Goal: Contribute content: Contribute content

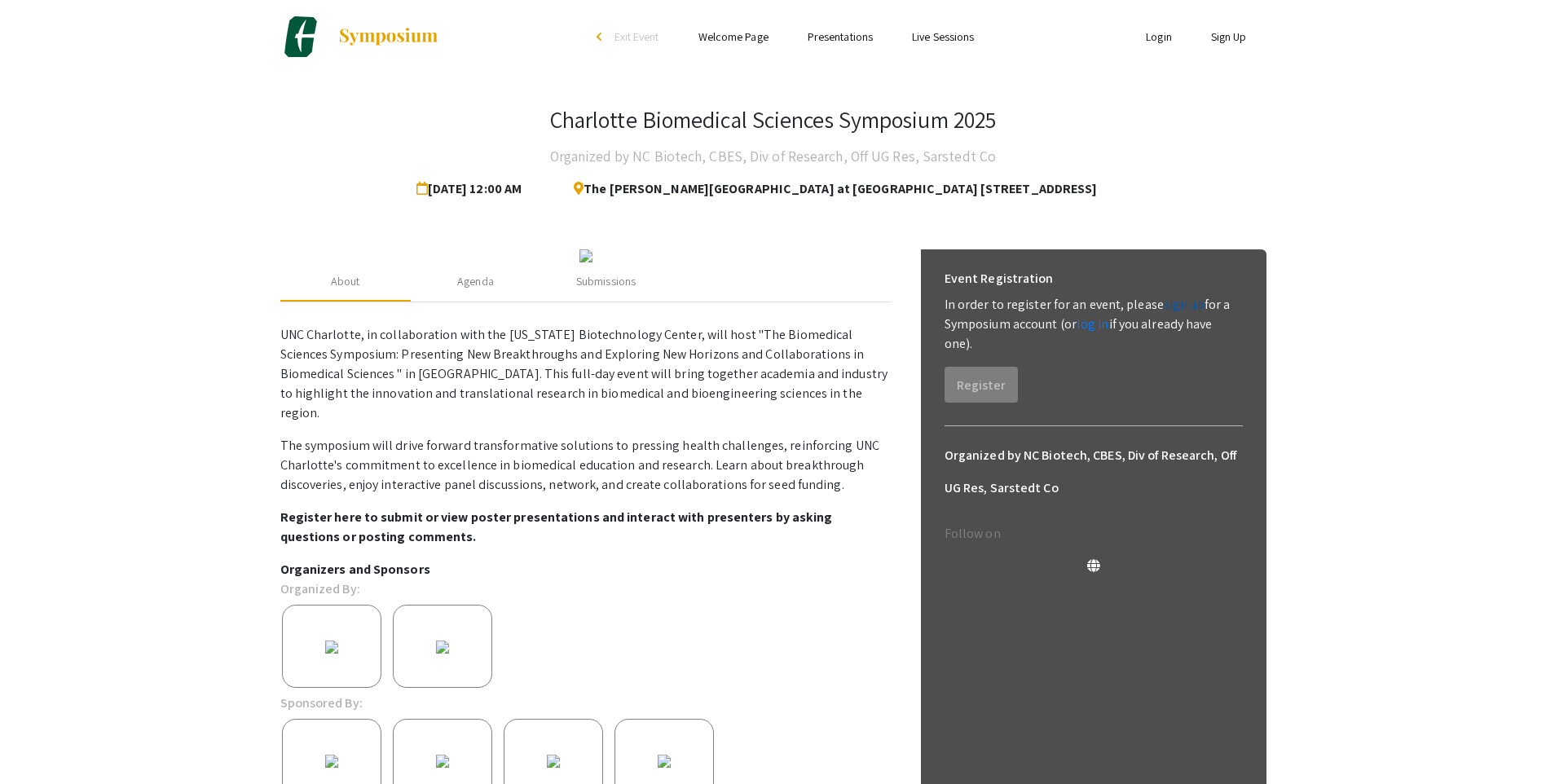
click at [1175, 304] on link "sign up" at bounding box center [1183, 304] width 40 height 17
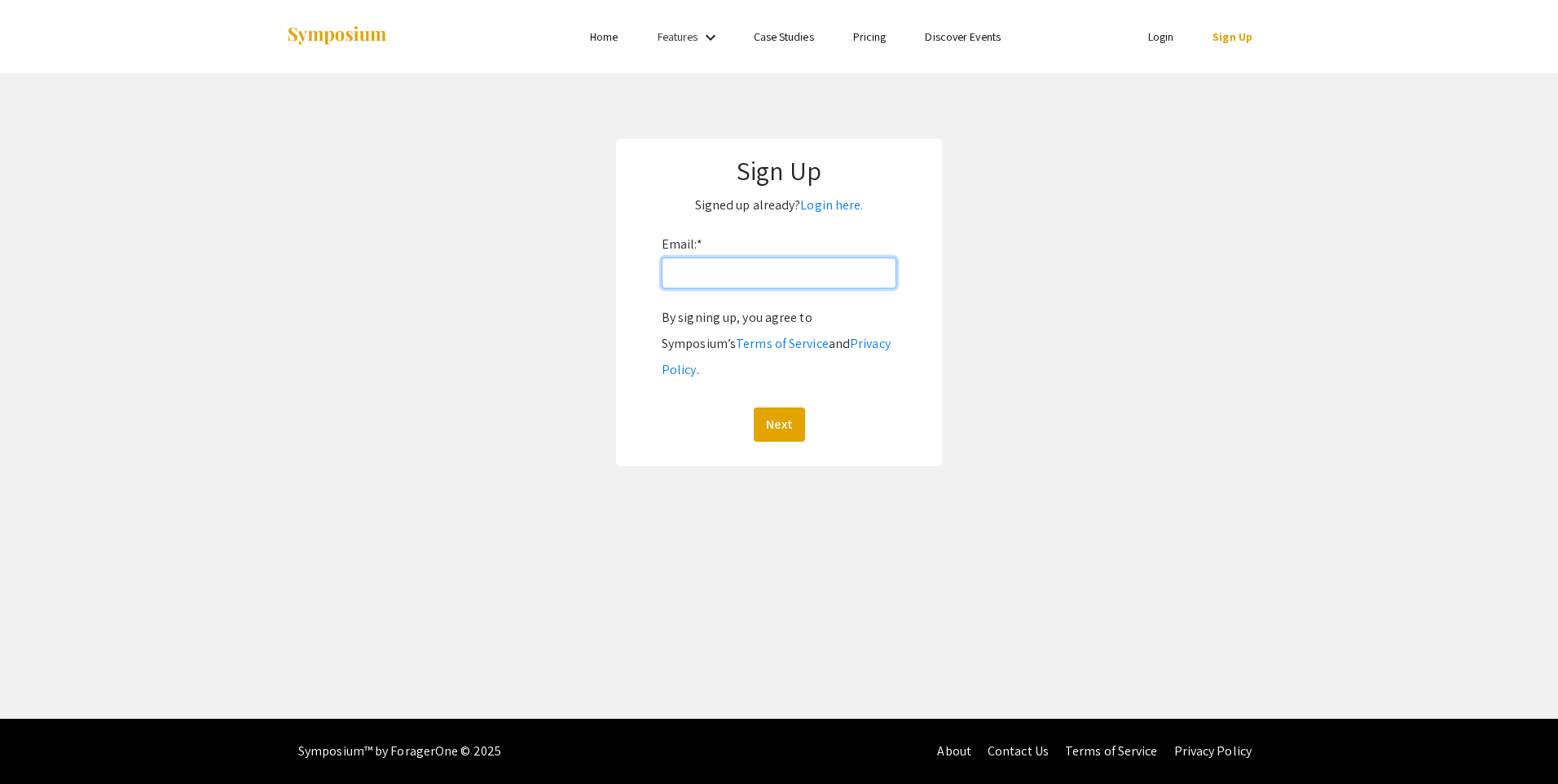
click at [701, 275] on input "Email: *" at bounding box center [779, 272] width 235 height 31
type input "[EMAIL_ADDRESS][DOMAIN_NAME]"
click at [780, 407] on button "Next" at bounding box center [779, 424] width 52 height 34
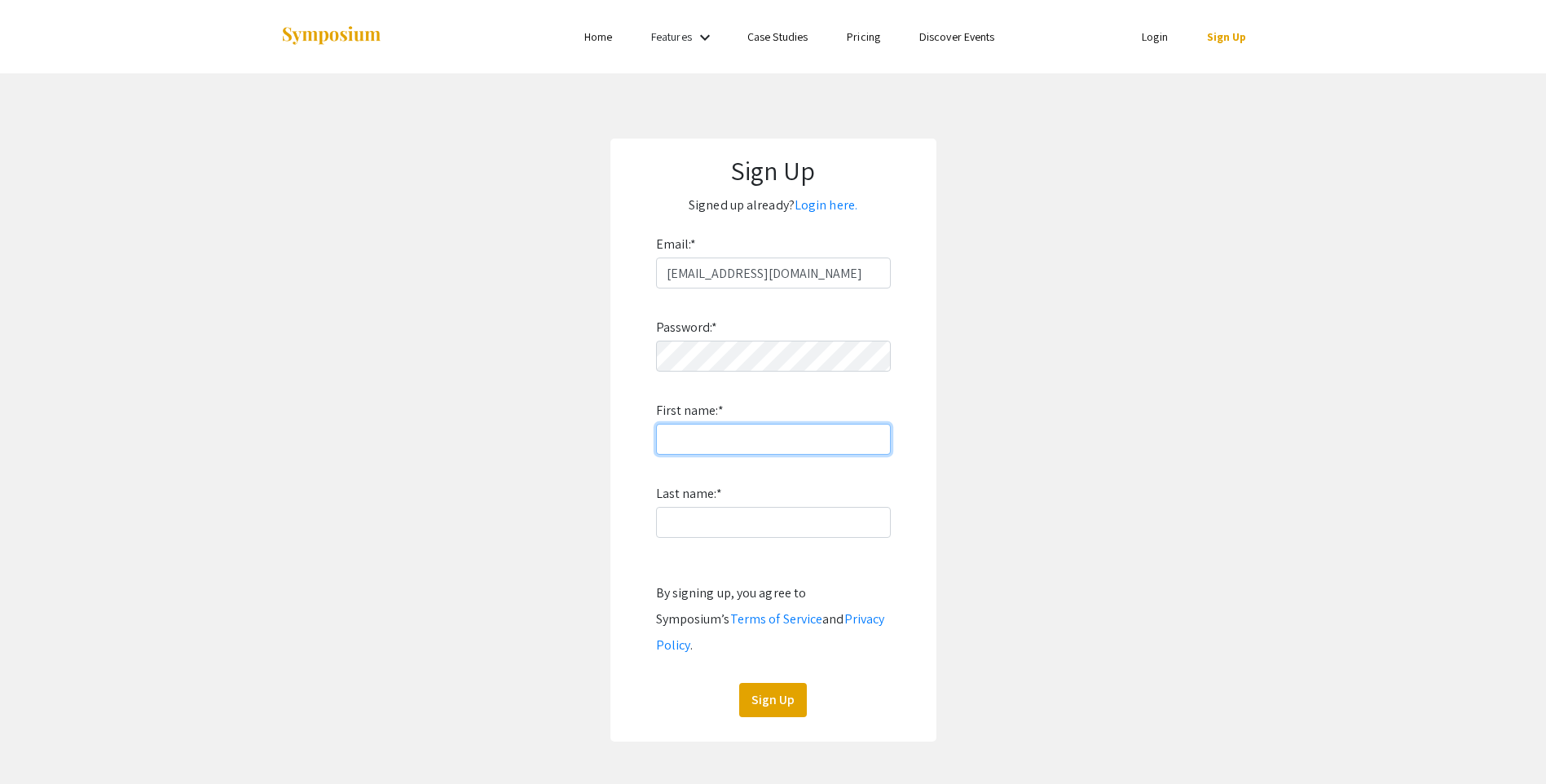
click at [662, 425] on input "First name: *" at bounding box center [773, 438] width 235 height 31
type input "Md Jahirul"
type input "[DEMOGRAPHIC_DATA]"
click at [767, 683] on button "Sign Up" at bounding box center [773, 699] width 68 height 34
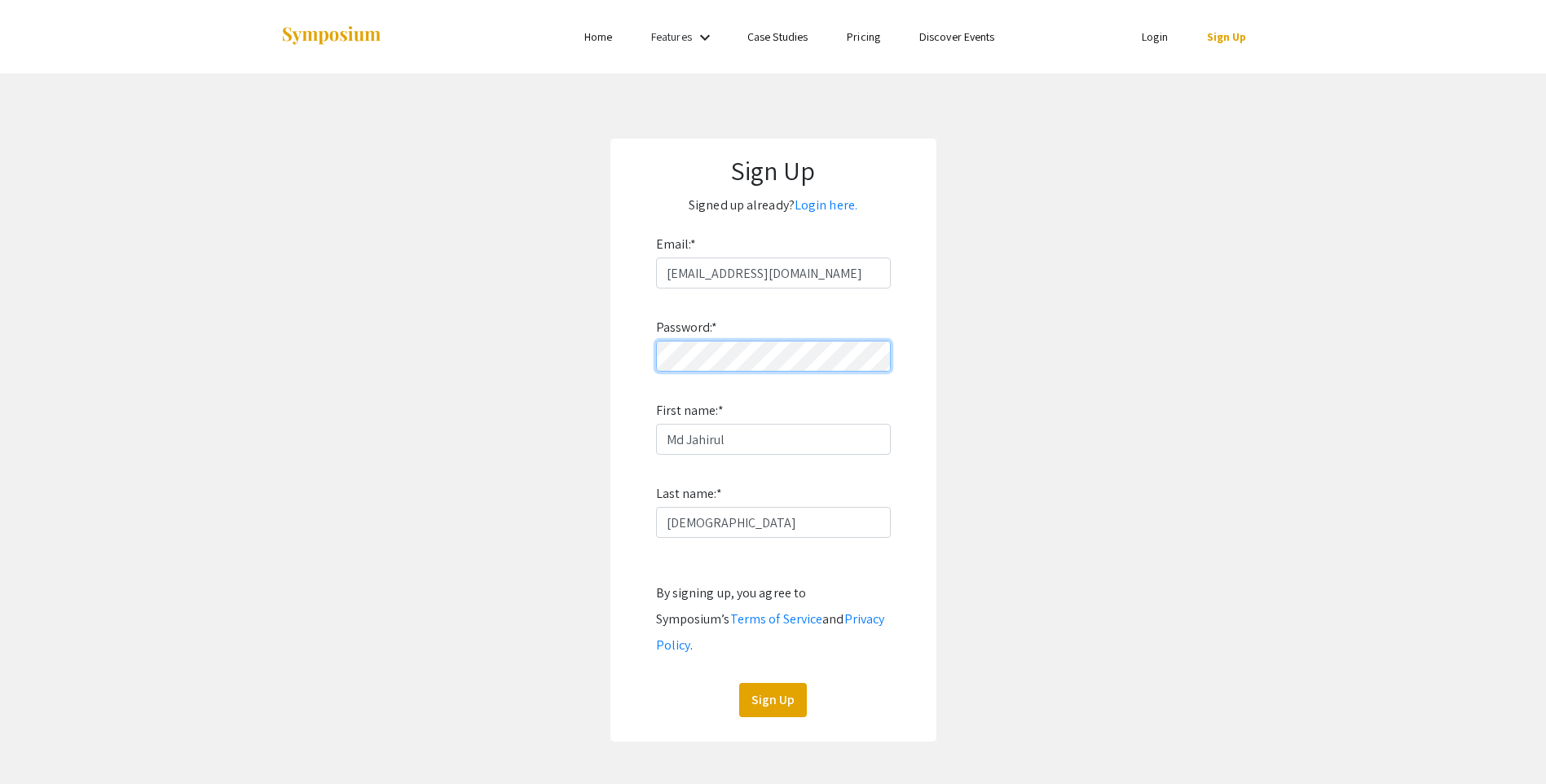
click at [631, 358] on form "Email: * [EMAIL_ADDRESS][DOMAIN_NAME] Password: * First name: * [PERSON_NAME] L…" at bounding box center [773, 473] width 293 height 485
click at [750, 683] on button "Sign Up" at bounding box center [773, 699] width 68 height 34
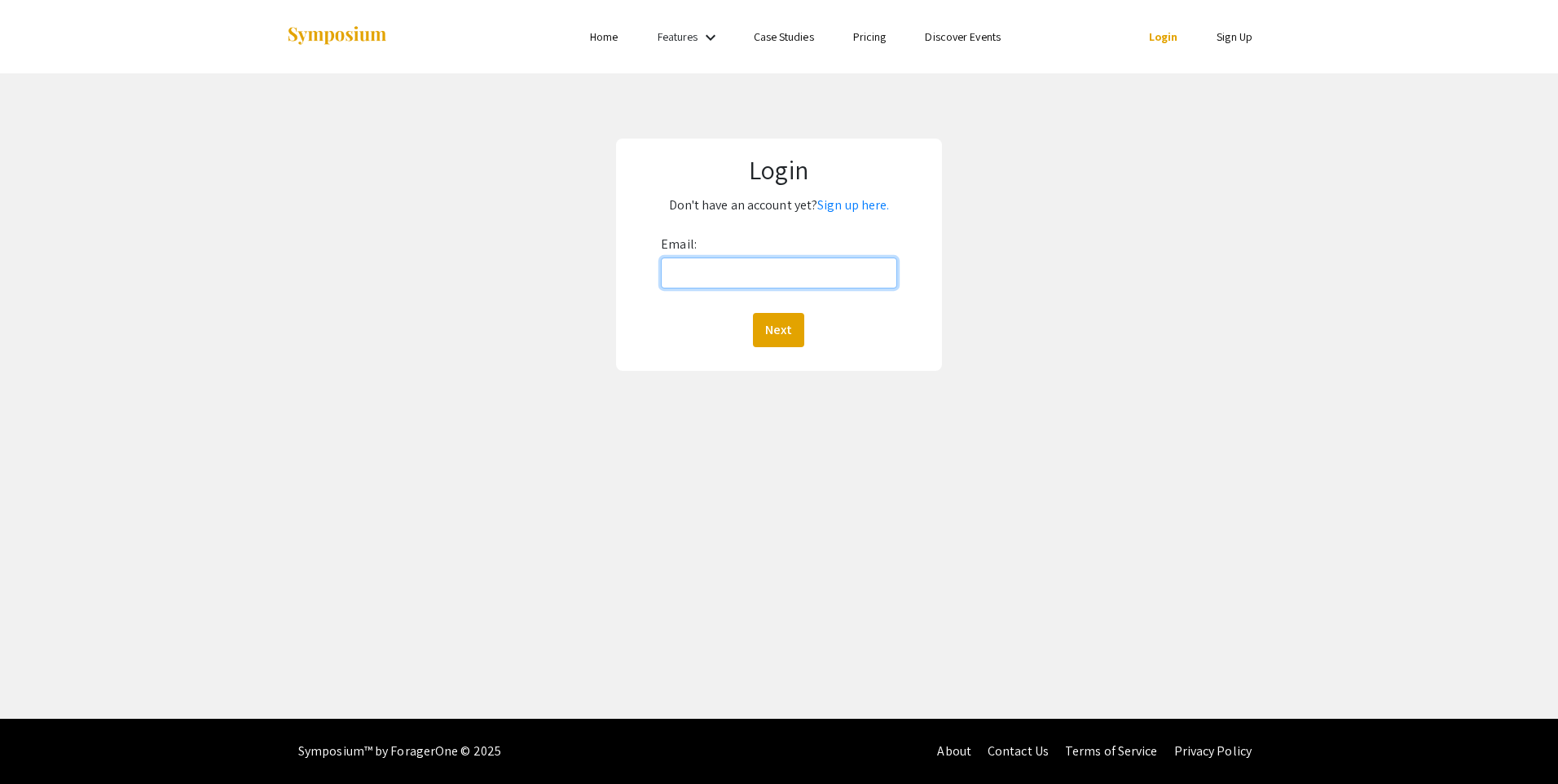
click at [727, 269] on input "Email:" at bounding box center [779, 272] width 236 height 31
type input "[EMAIL_ADDRESS][DOMAIN_NAME]"
click at [776, 329] on button "Next" at bounding box center [779, 330] width 52 height 34
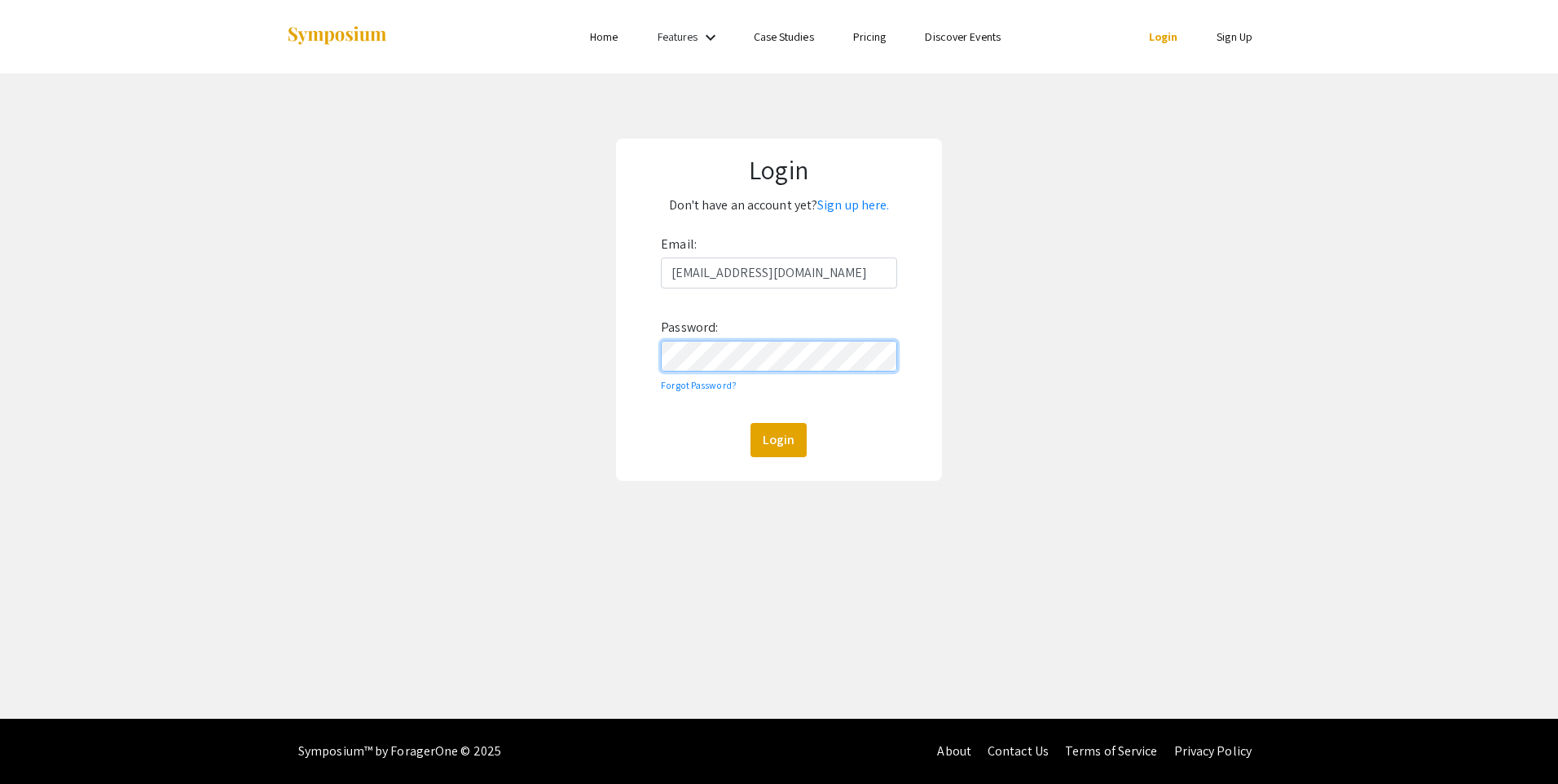
click at [750, 423] on button "Login" at bounding box center [779, 439] width 56 height 34
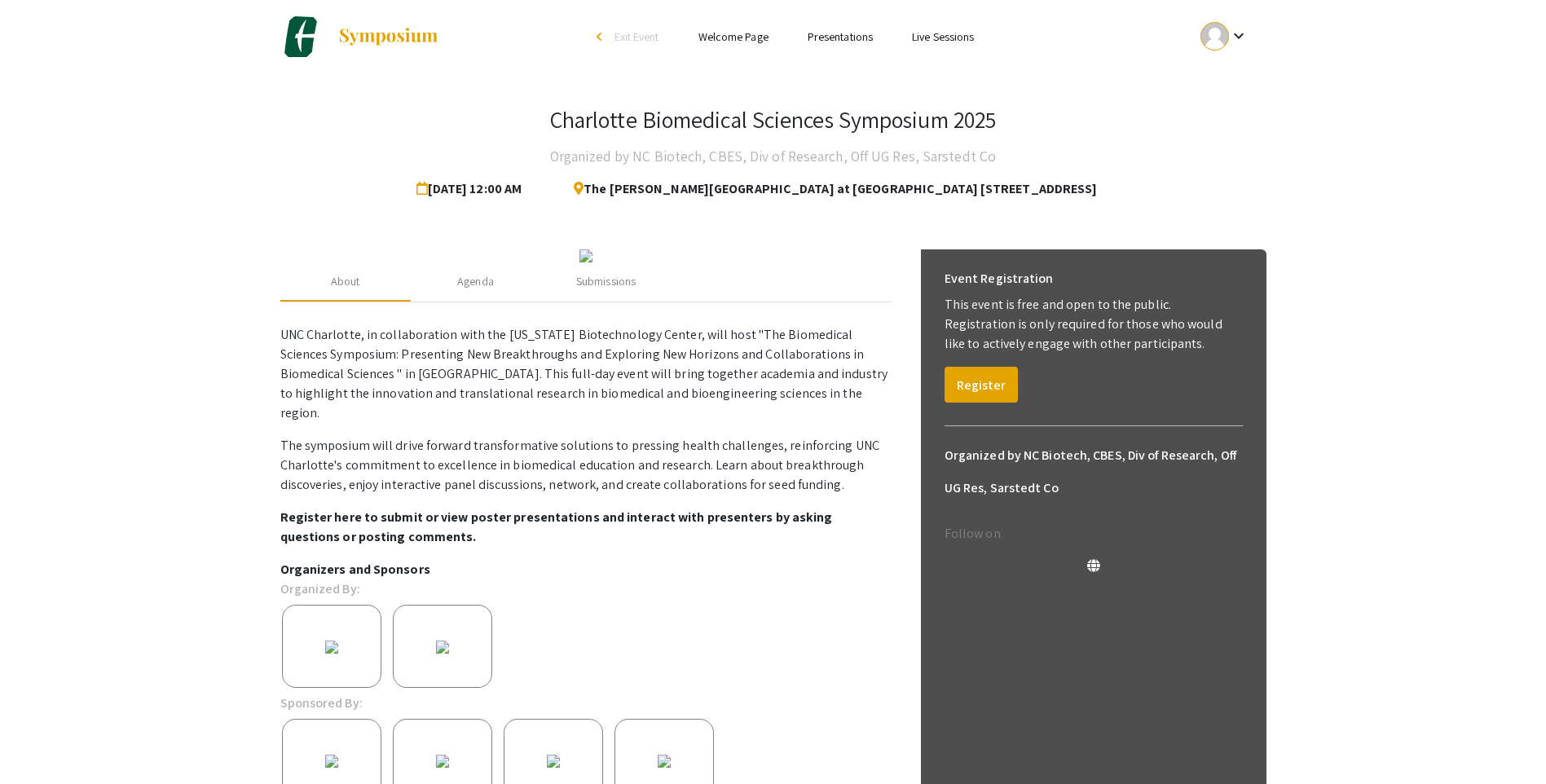
click at [763, 423] on p "UNC Charlotte, in collaboration with the [US_STATE] Biotechnology Center, will …" at bounding box center [585, 374] width 611 height 98
click at [1246, 27] on mat-icon "keyboard_arrow_down" at bounding box center [1238, 36] width 20 height 20
click at [1242, 122] on button "My Submissions" at bounding box center [1233, 120] width 100 height 39
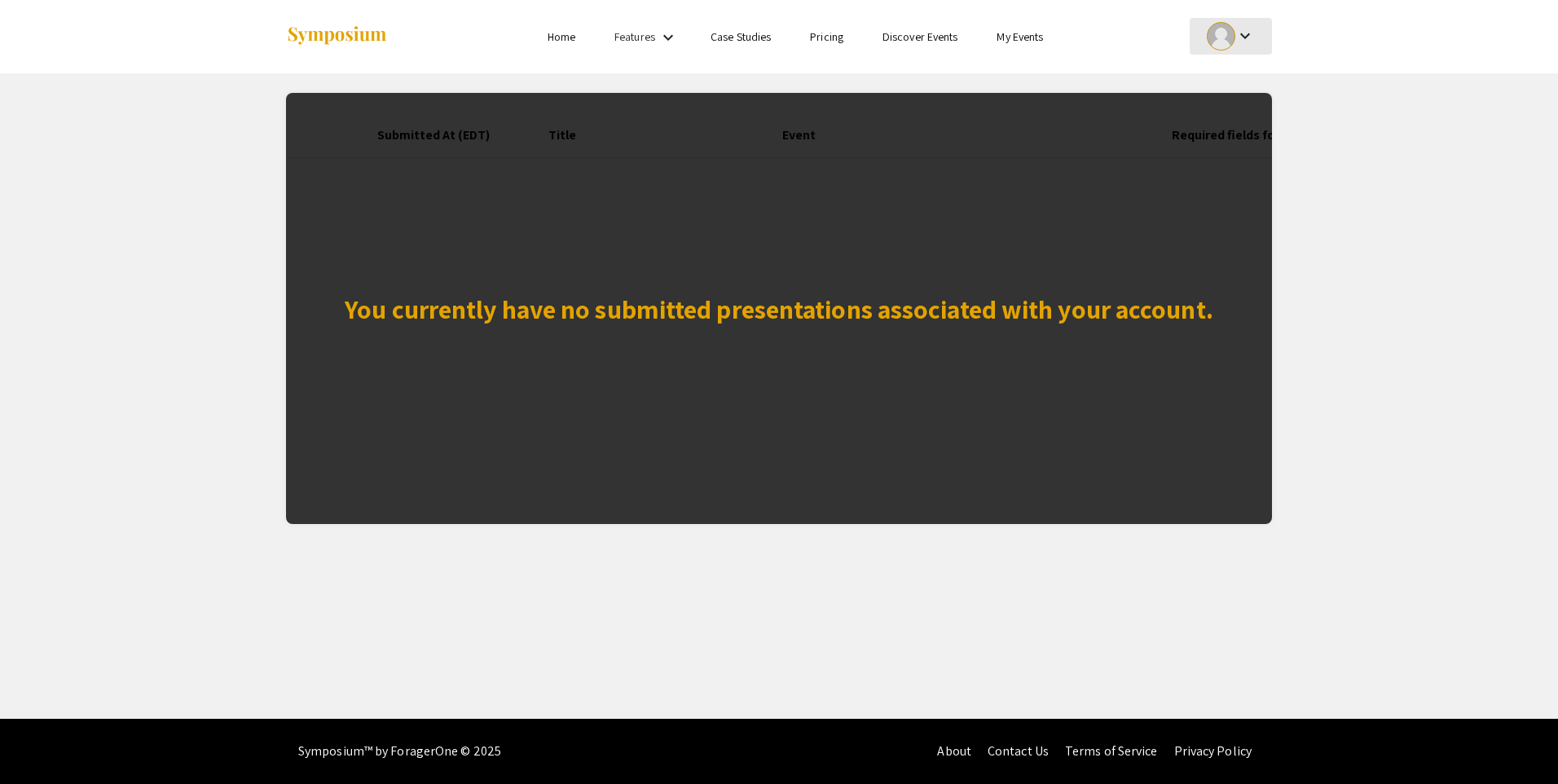
click at [1256, 33] on div "keyboard_arrow_down" at bounding box center [1230, 36] width 56 height 37
click at [1232, 80] on button "My Account" at bounding box center [1240, 81] width 100 height 39
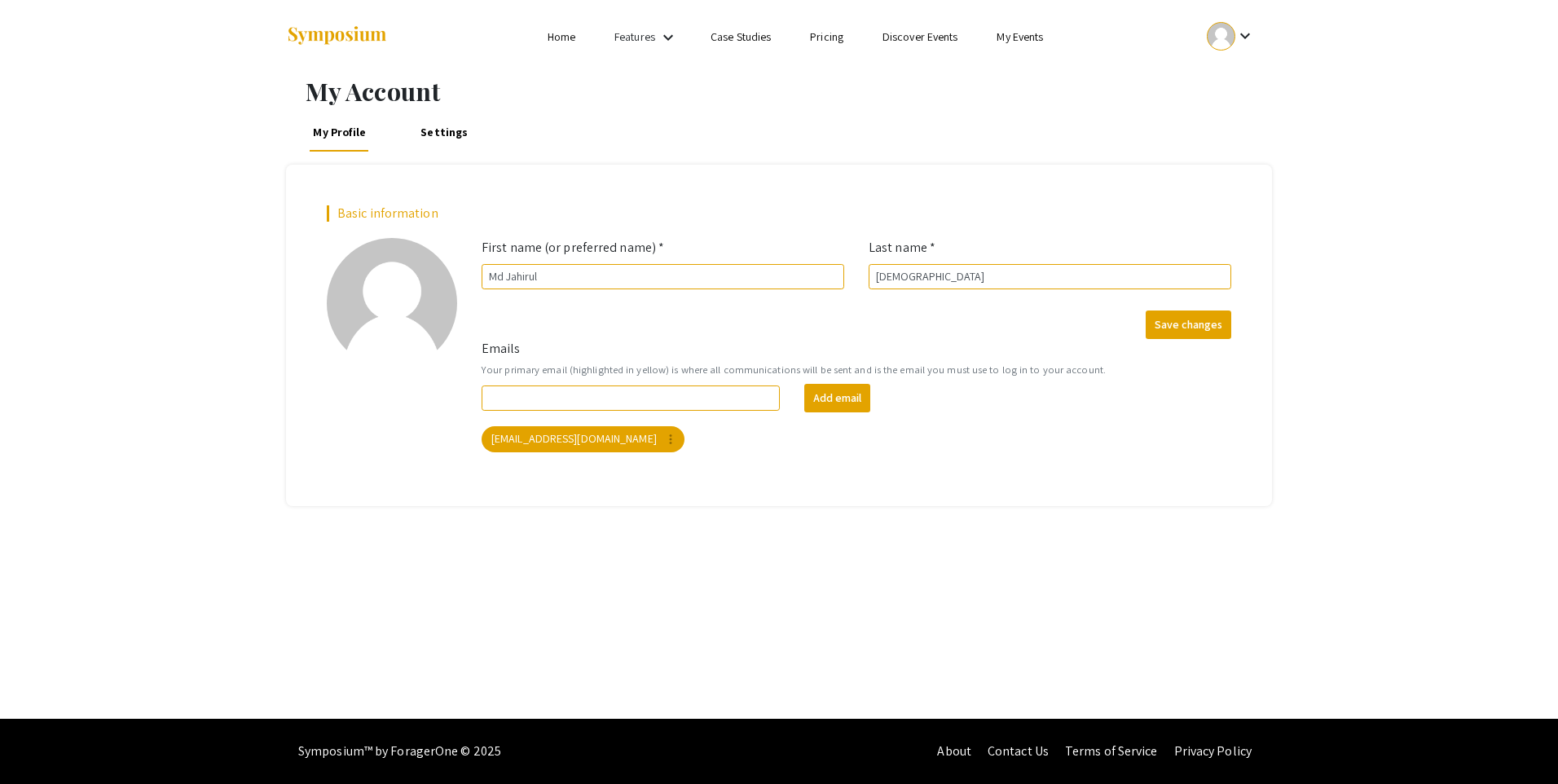
click at [1018, 38] on link "My Events" at bounding box center [1019, 37] width 46 height 15
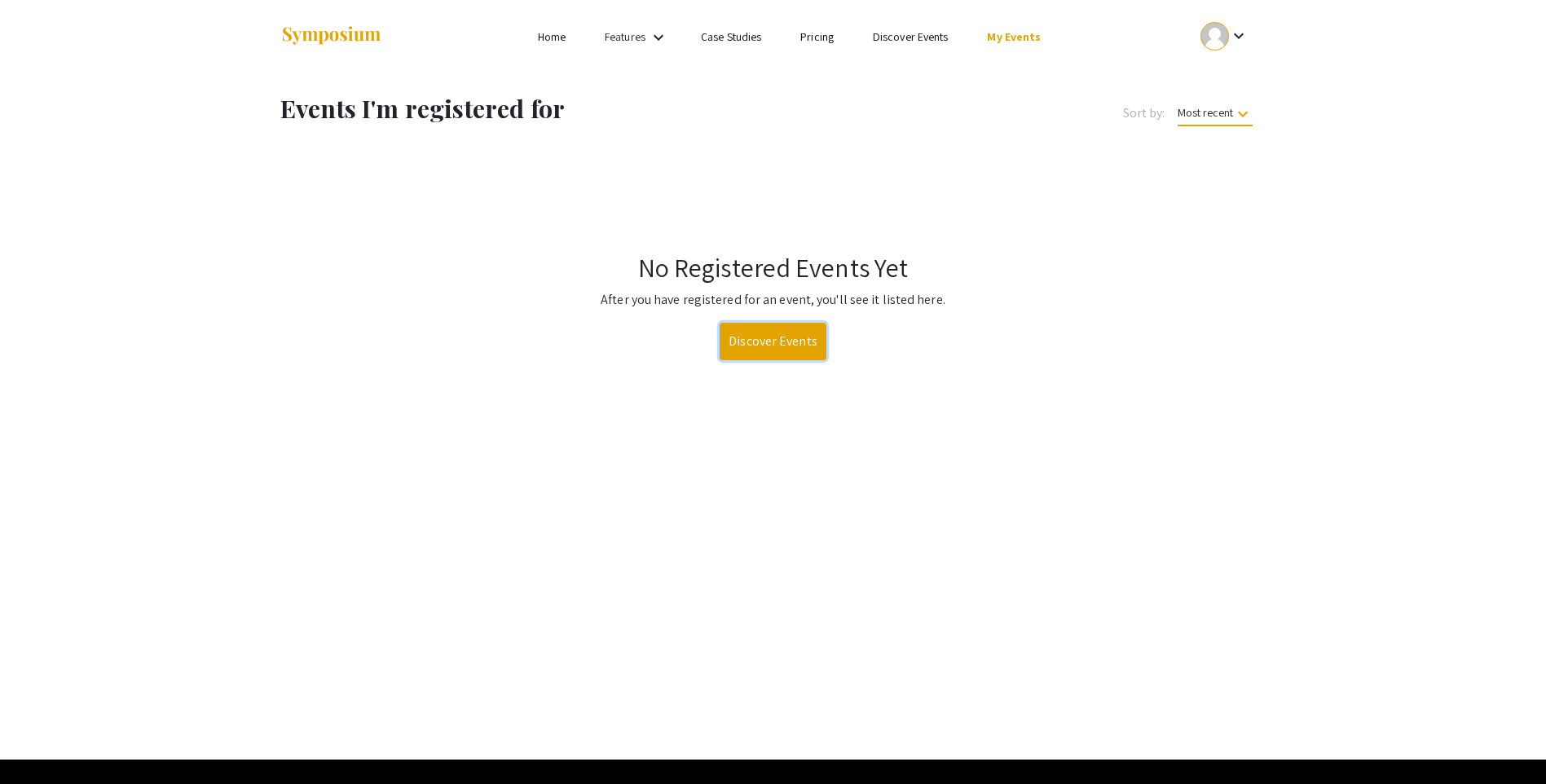
click at [784, 345] on link "Discover Events" at bounding box center [773, 342] width 107 height 38
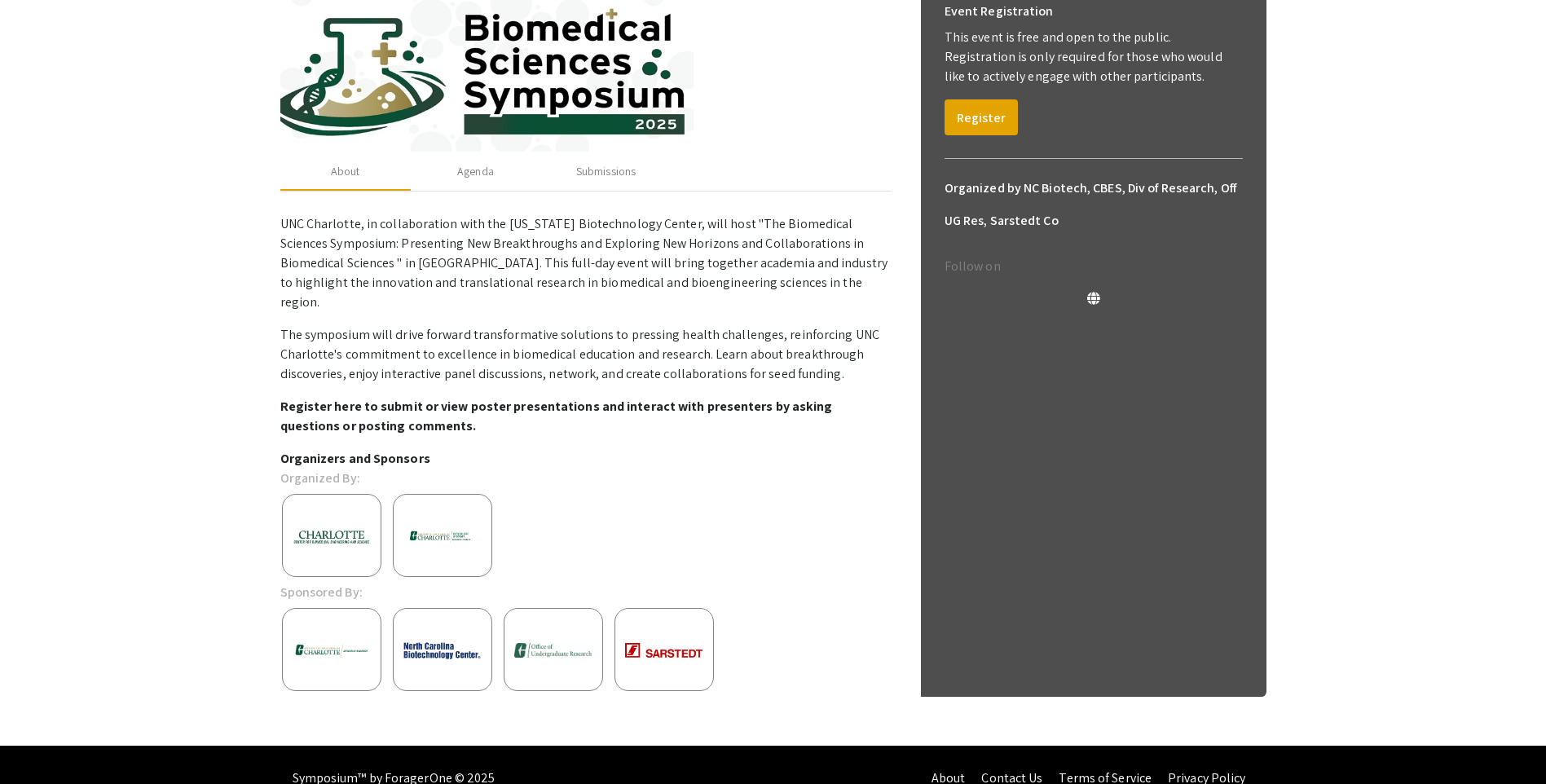
scroll to position [286, 0]
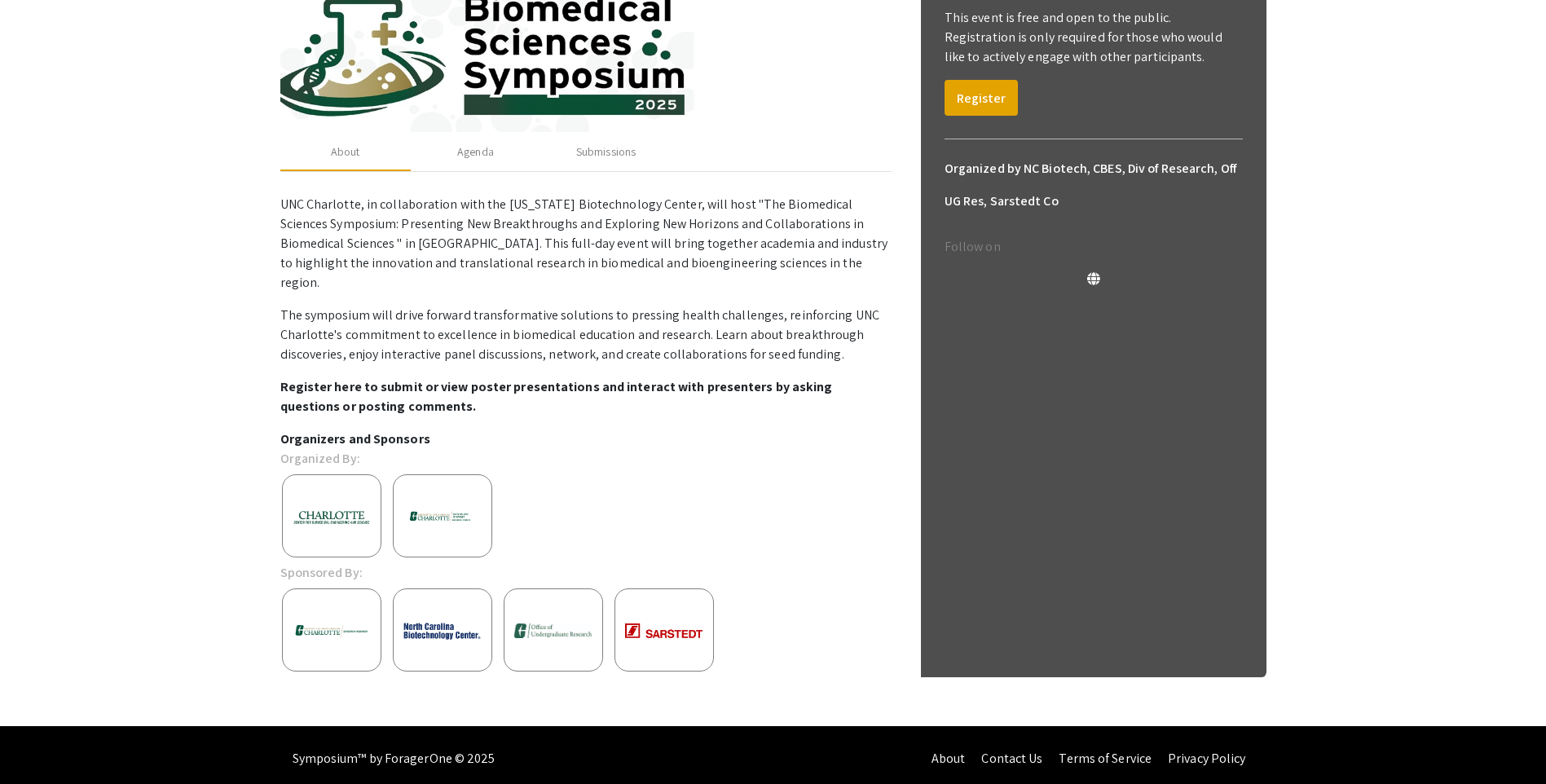
click at [356, 499] on img at bounding box center [332, 516] width 98 height 37
click at [304, 499] on img at bounding box center [332, 516] width 98 height 37
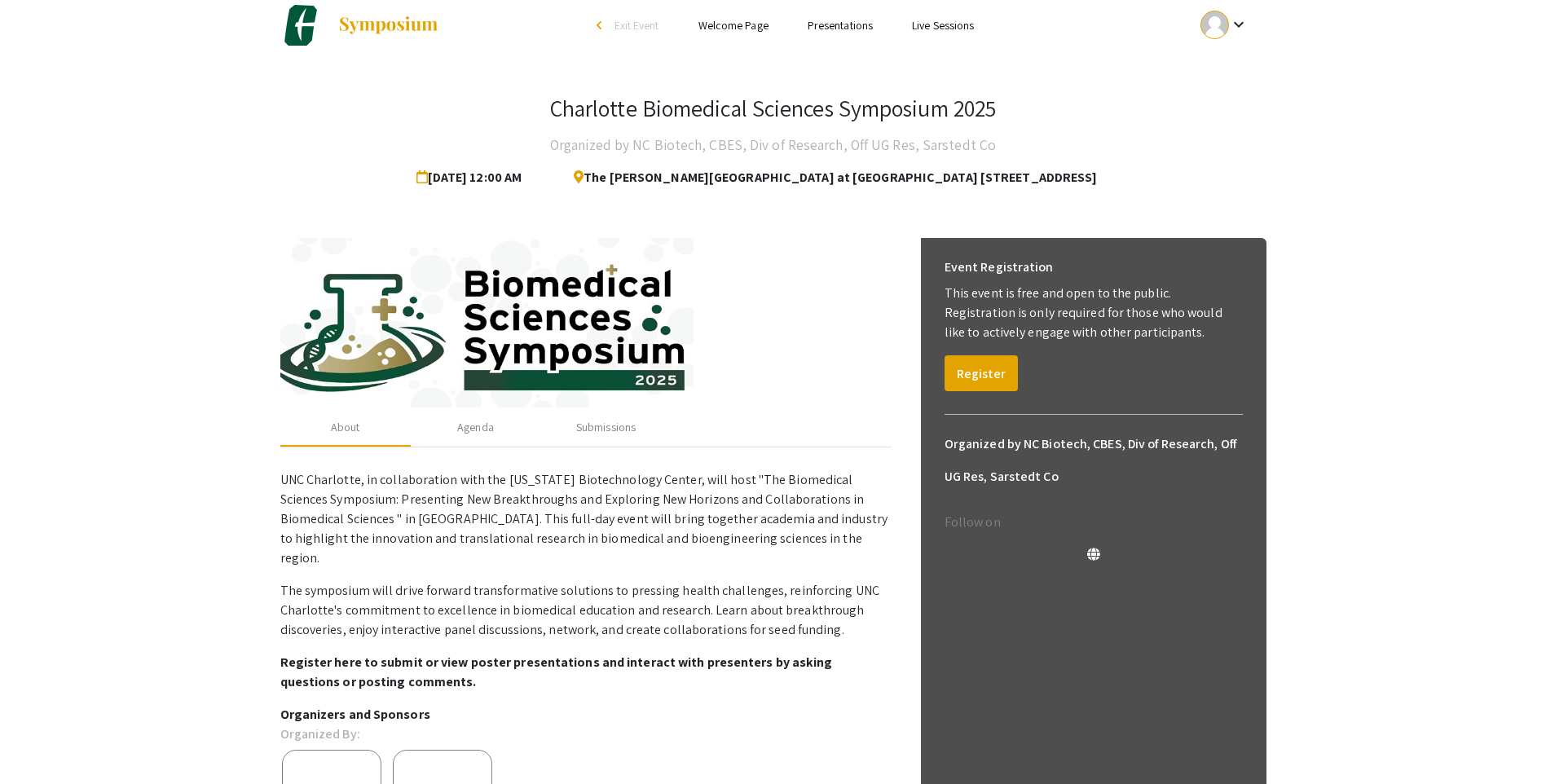
scroll to position [0, 0]
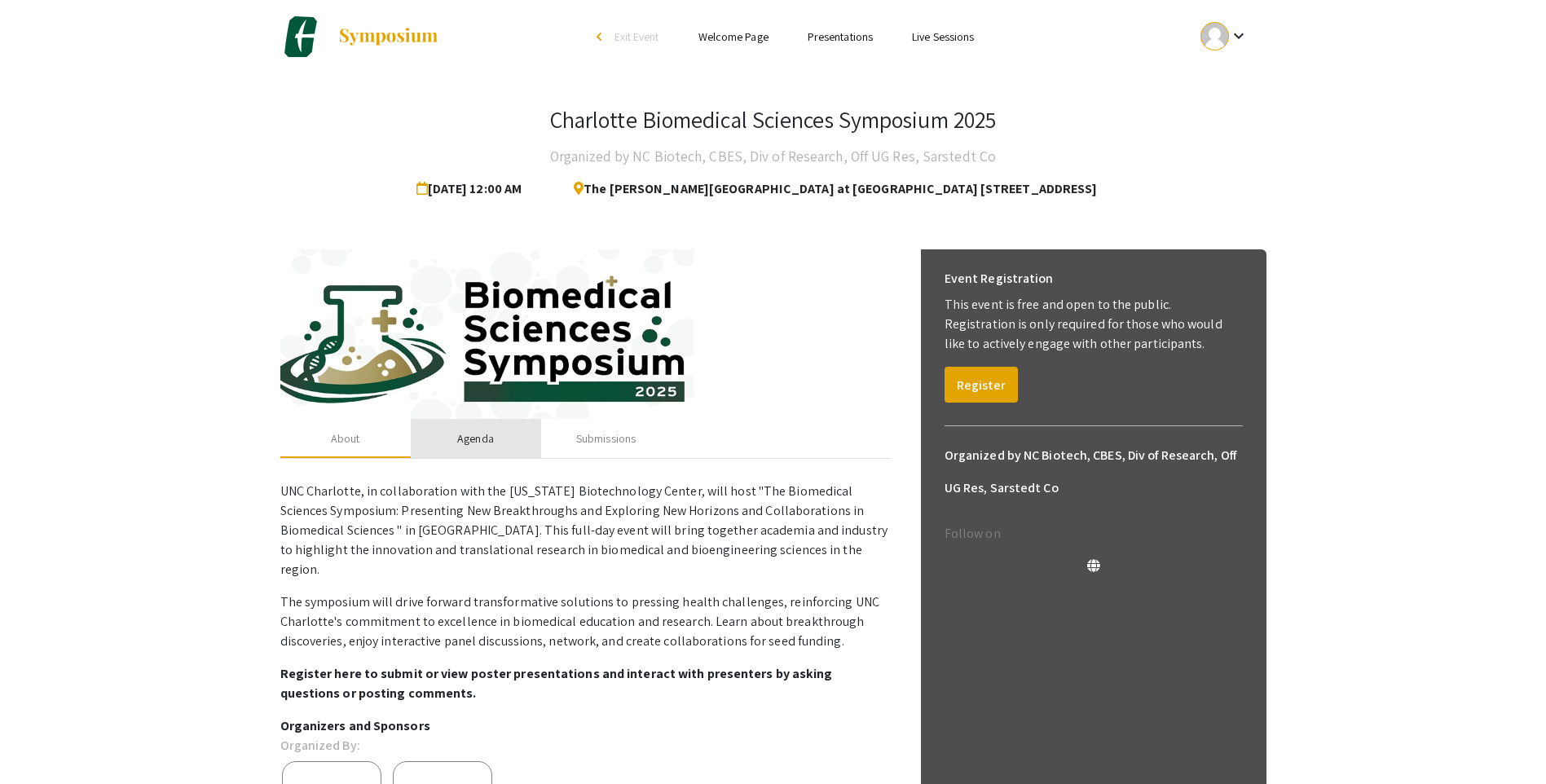
click at [483, 438] on div "Agenda" at bounding box center [475, 438] width 37 height 17
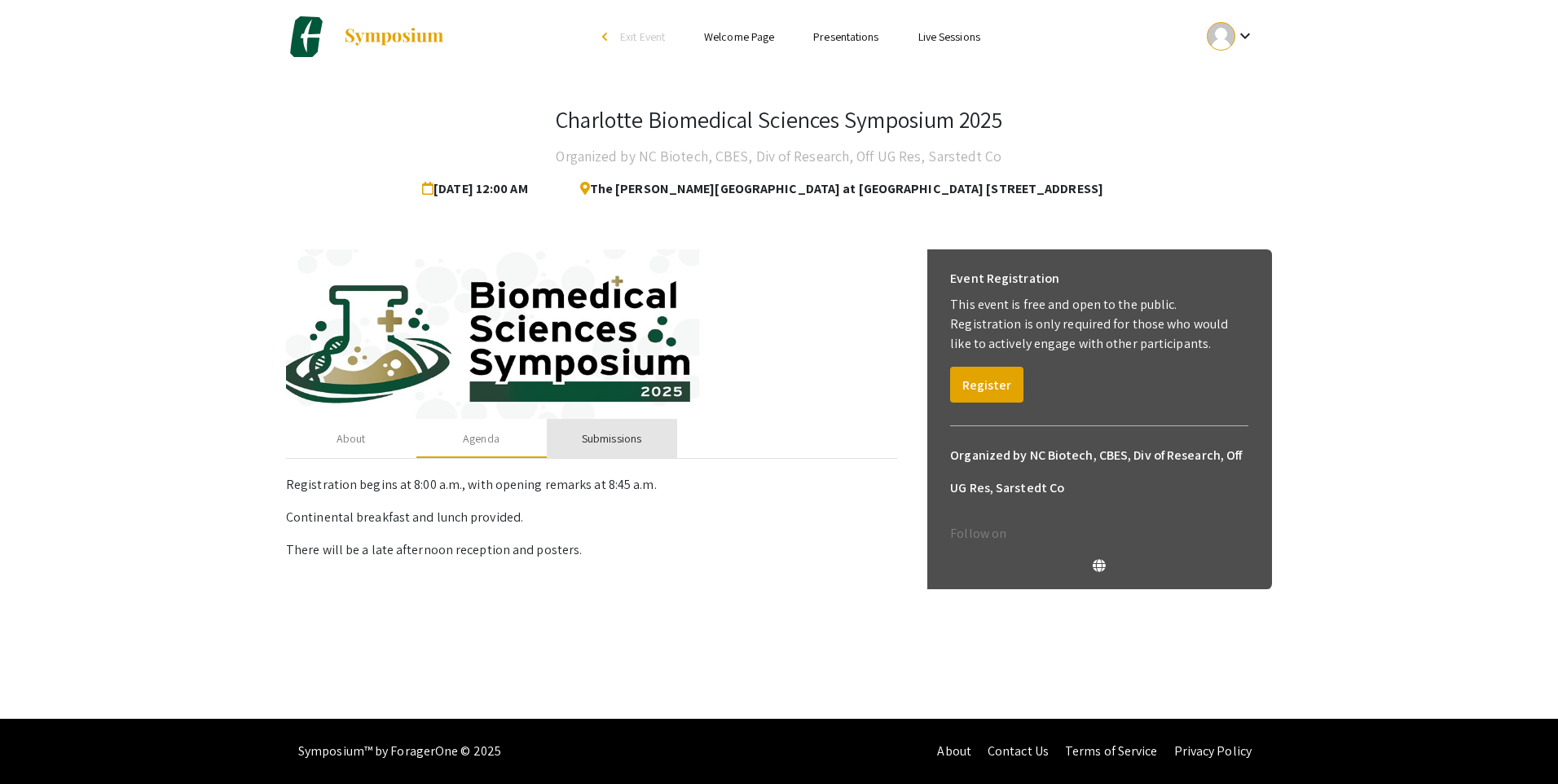
click at [600, 443] on div "Submissions" at bounding box center [610, 438] width 59 height 17
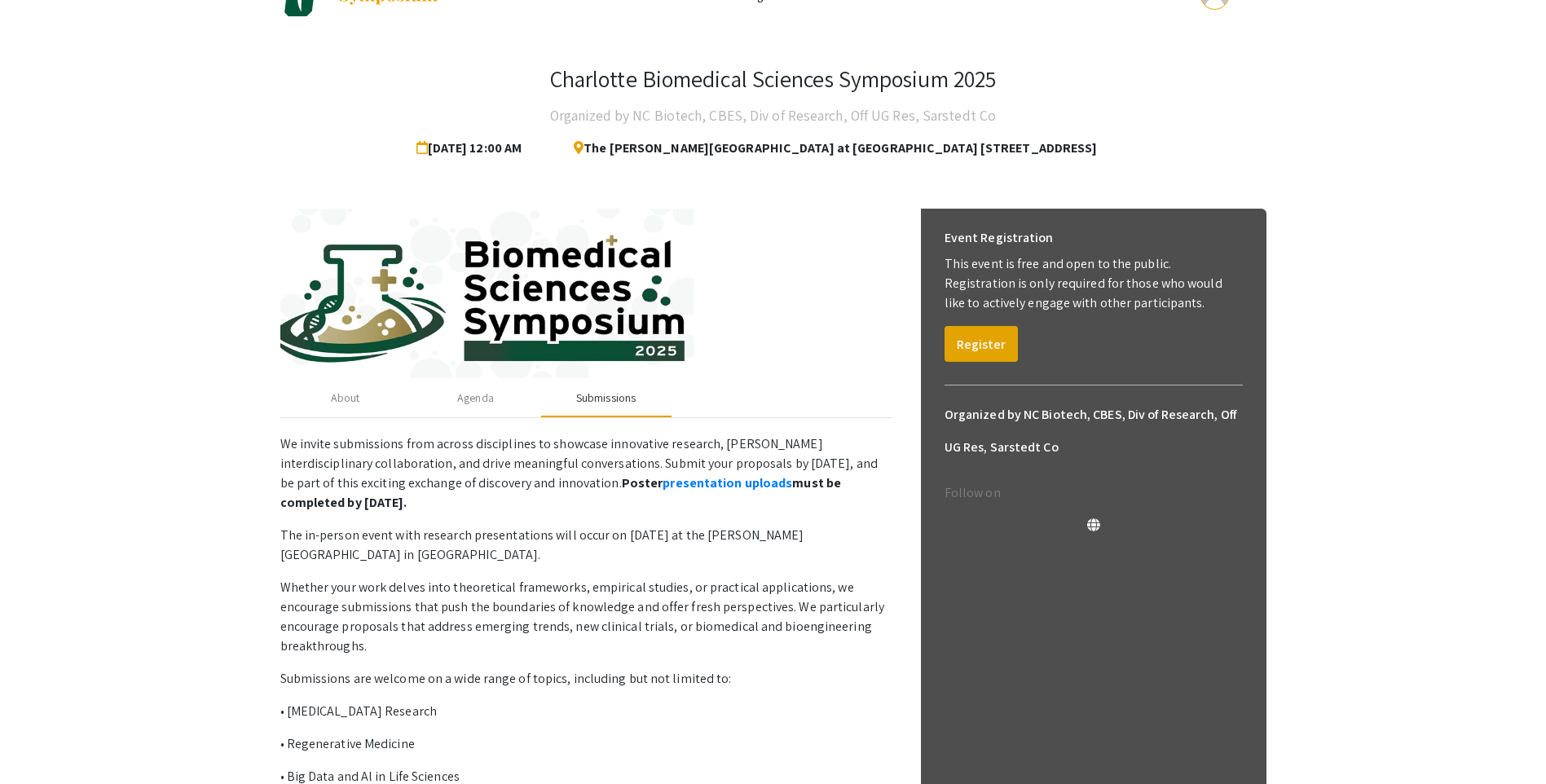
scroll to position [40, 0]
click at [662, 482] on link "presentation uploads" at bounding box center [727, 484] width 130 height 17
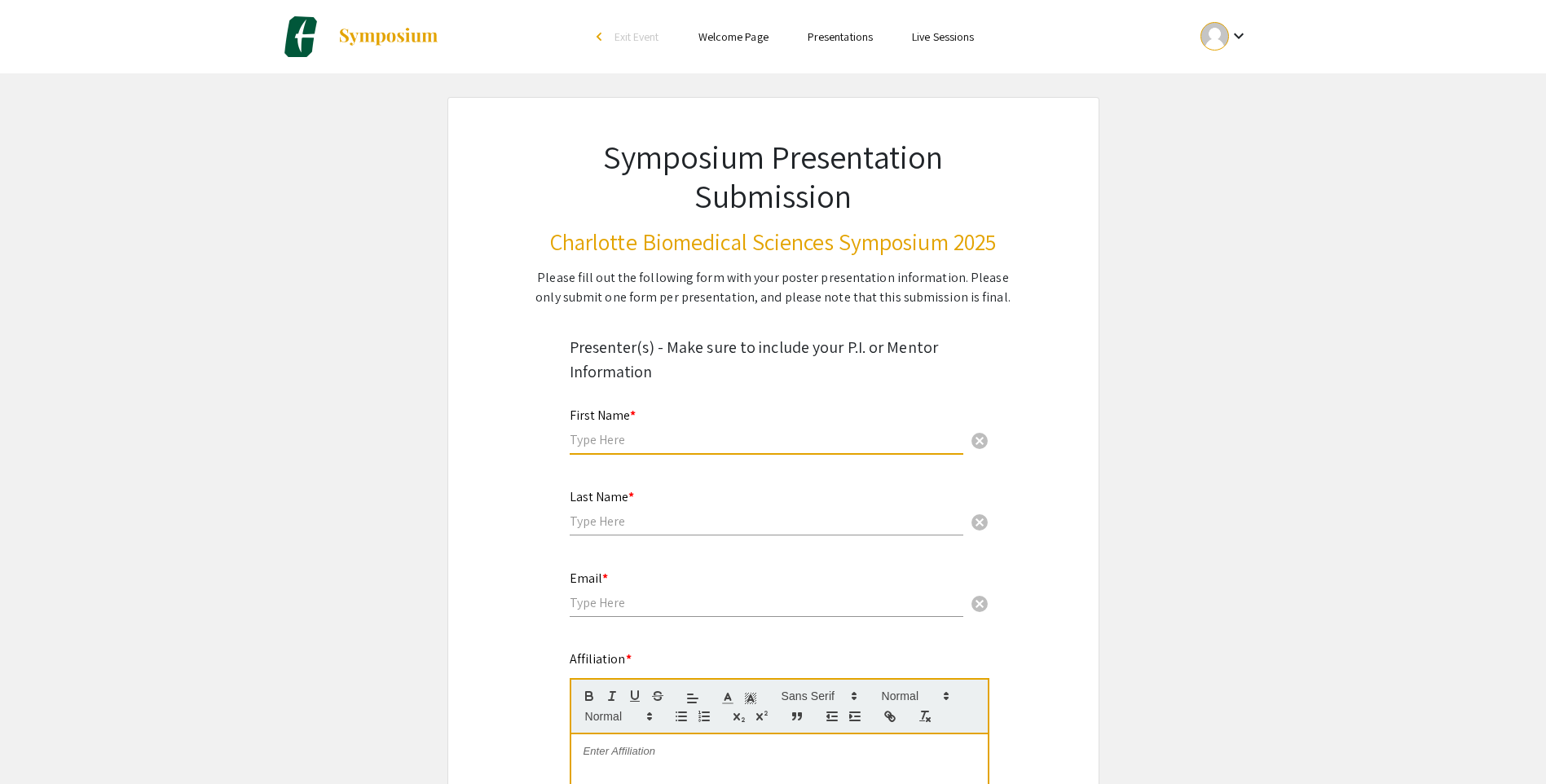
click at [618, 443] on input "text" at bounding box center [765, 439] width 394 height 17
type input "Md Jahirul"
type input "Md Jahirul Islam"
type input "[EMAIL_ADDRESS][DOMAIN_NAME]"
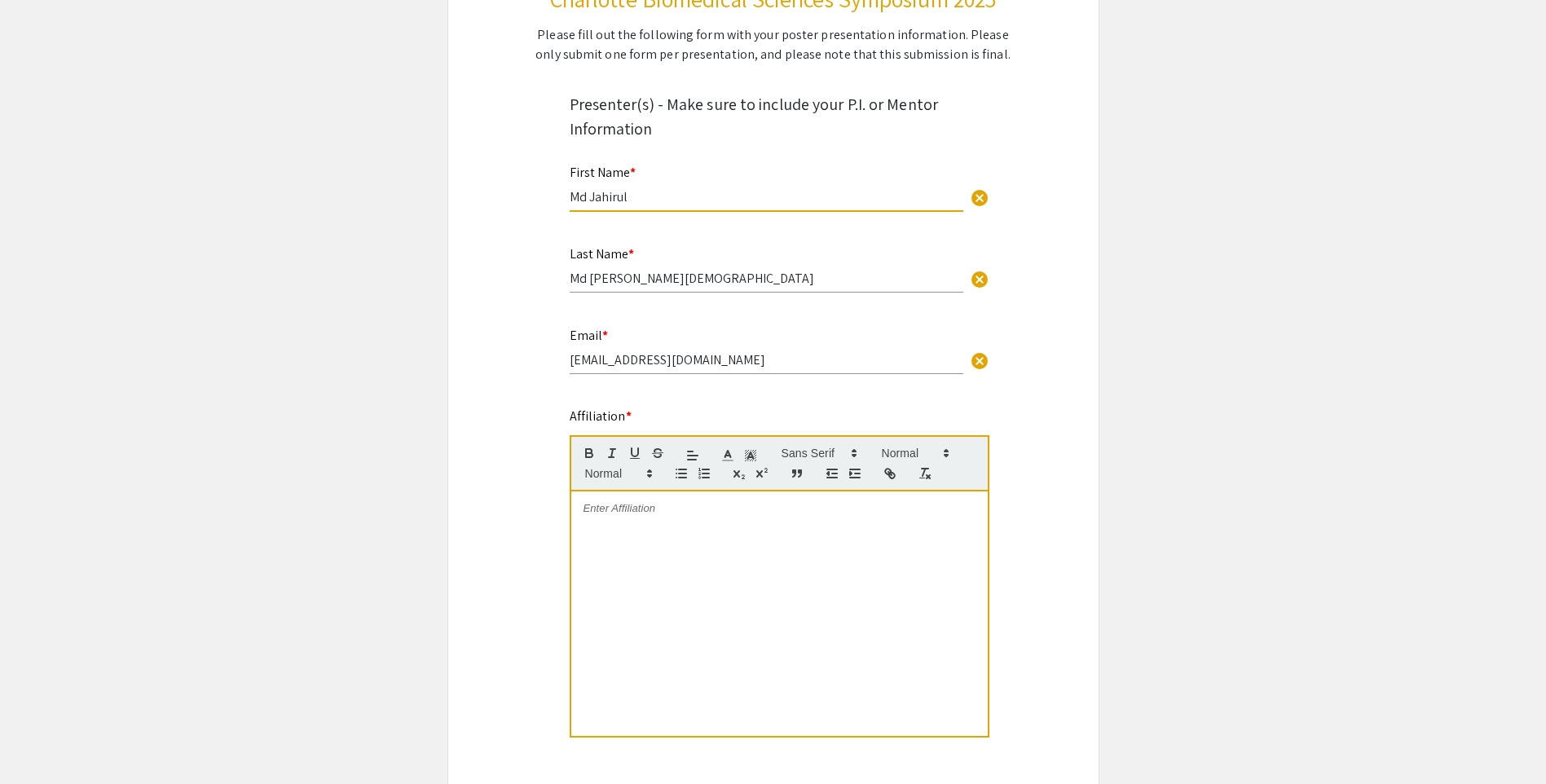
scroll to position [244, 0]
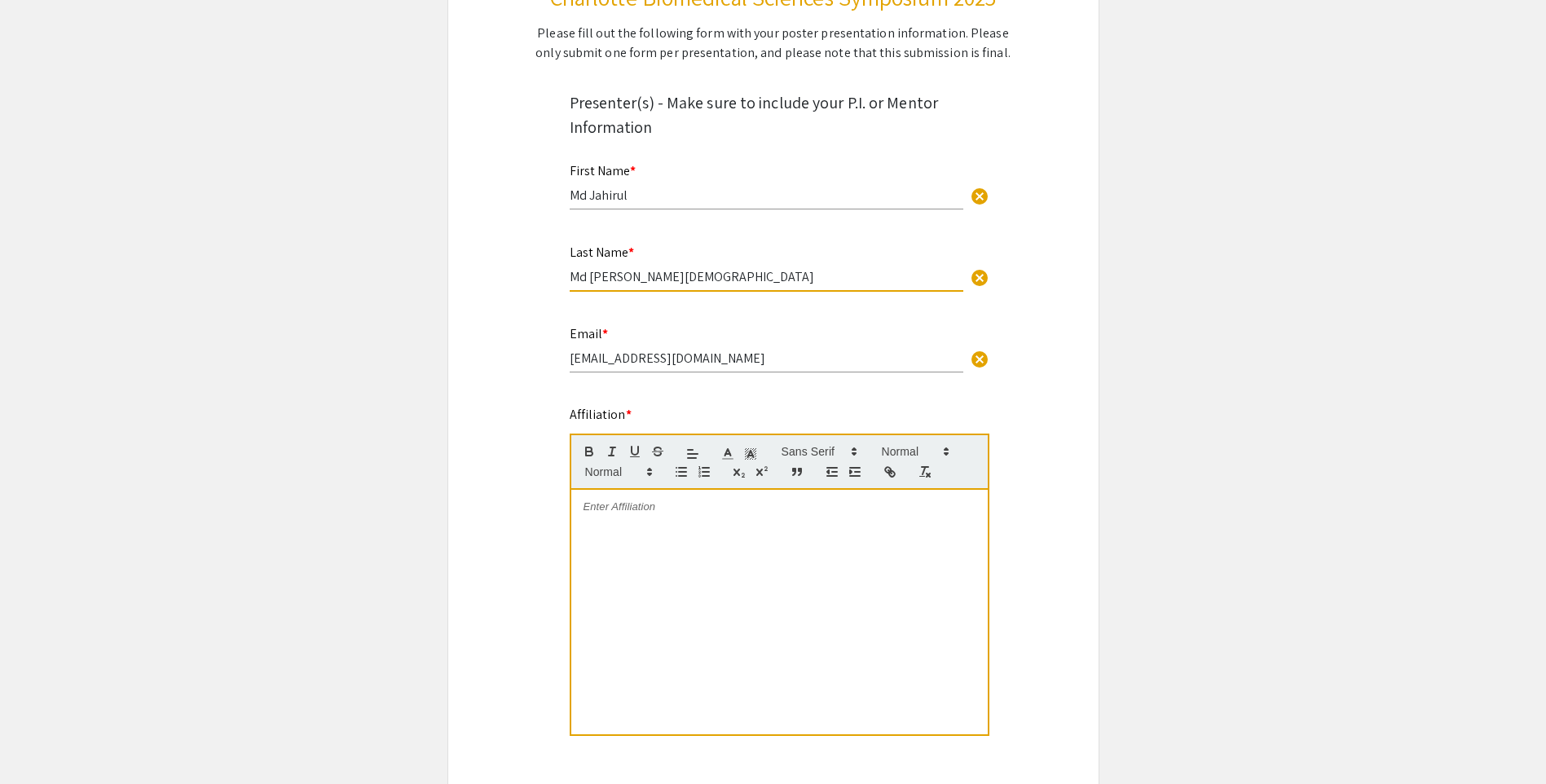
drag, startPoint x: 630, startPoint y: 269, endPoint x: 511, endPoint y: 281, distance: 119.6
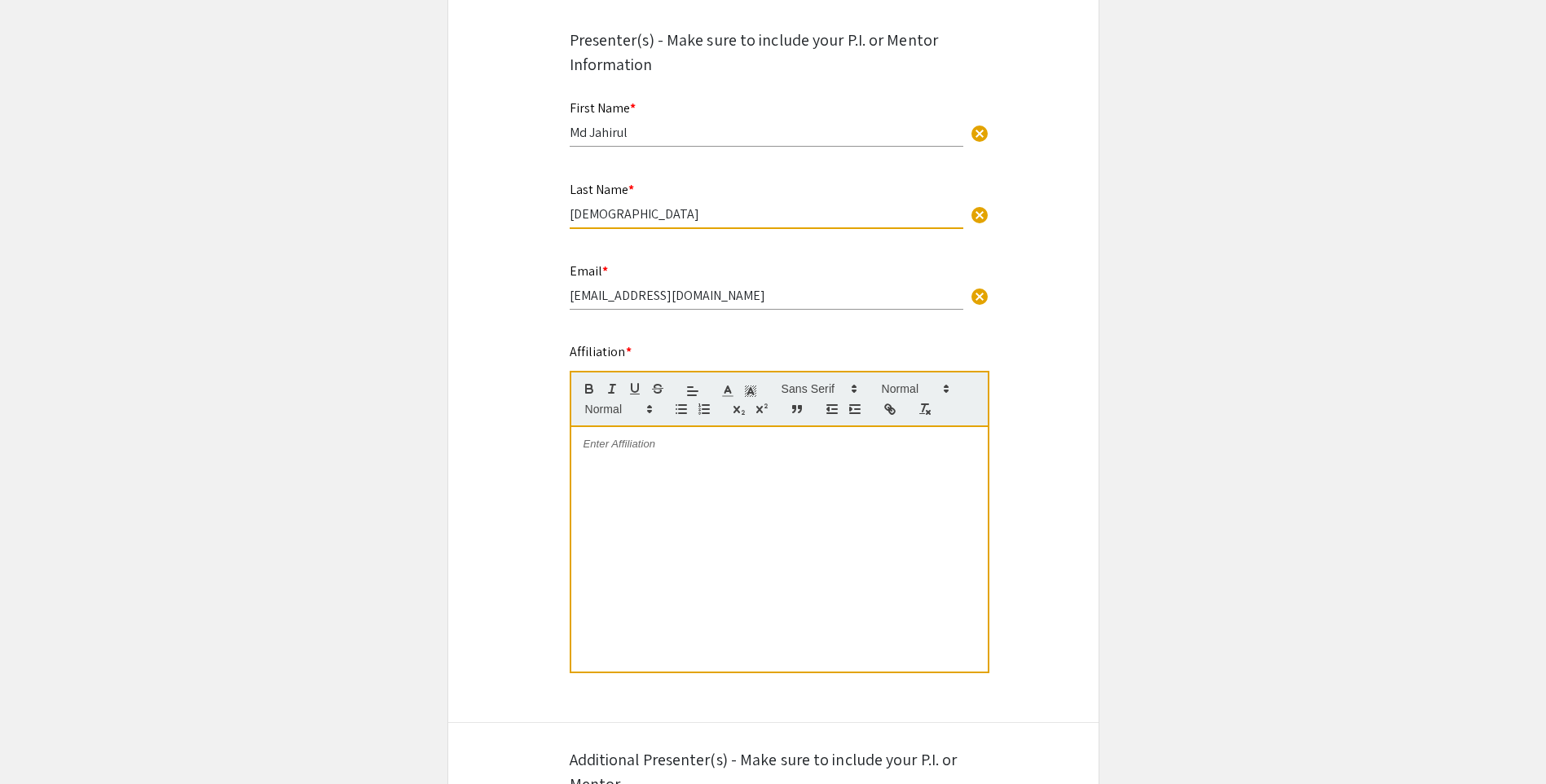
scroll to position [407, 0]
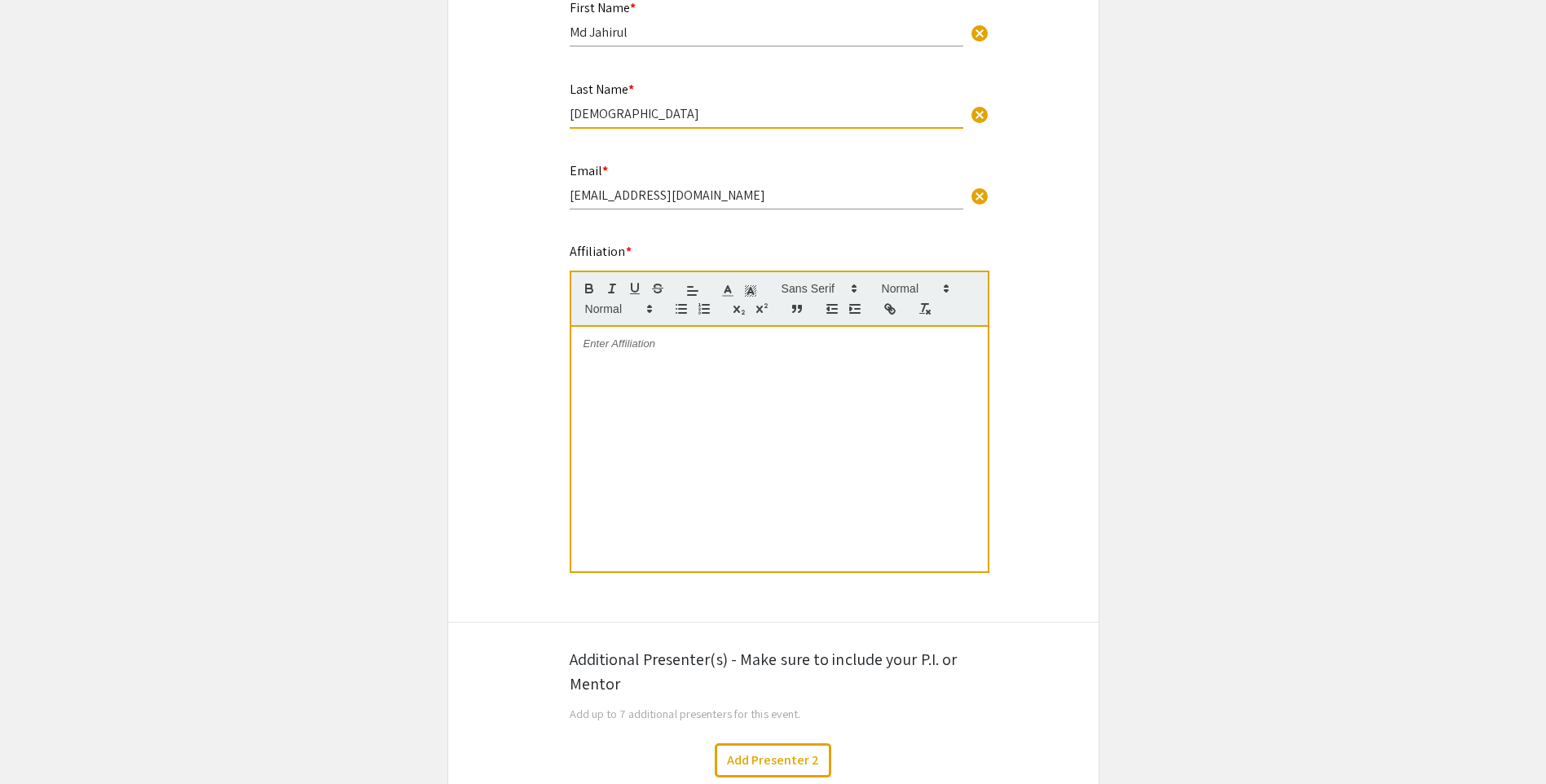
type input "[DEMOGRAPHIC_DATA]"
click at [640, 343] on p at bounding box center [779, 344] width 392 height 15
drag, startPoint x: 666, startPoint y: 340, endPoint x: 680, endPoint y: 346, distance: 15.2
click at [666, 340] on p at bounding box center [779, 344] width 392 height 15
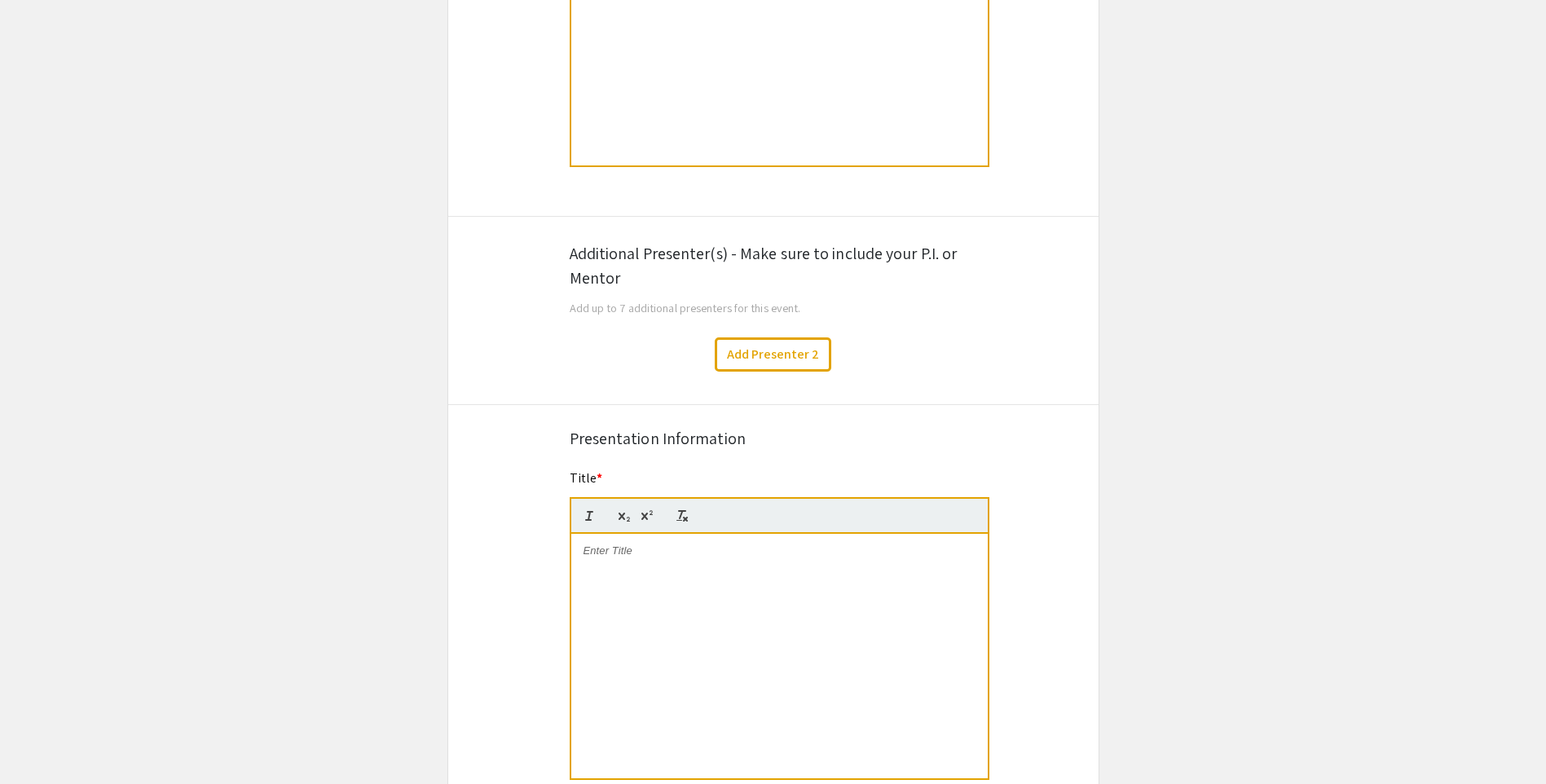
scroll to position [815, 0]
click at [754, 354] on button "Add Presenter 2" at bounding box center [773, 352] width 116 height 34
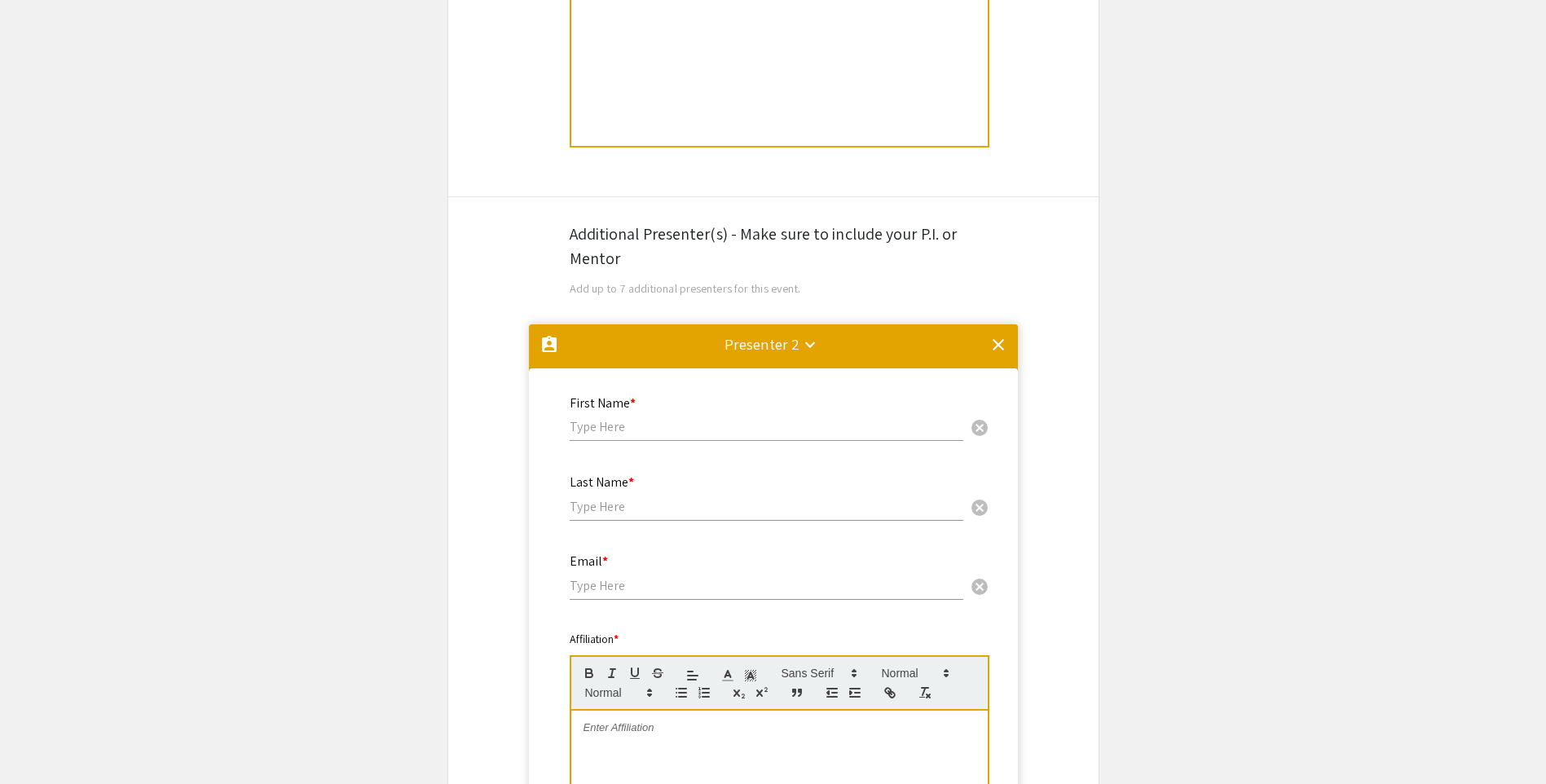
scroll to position [831, 0]
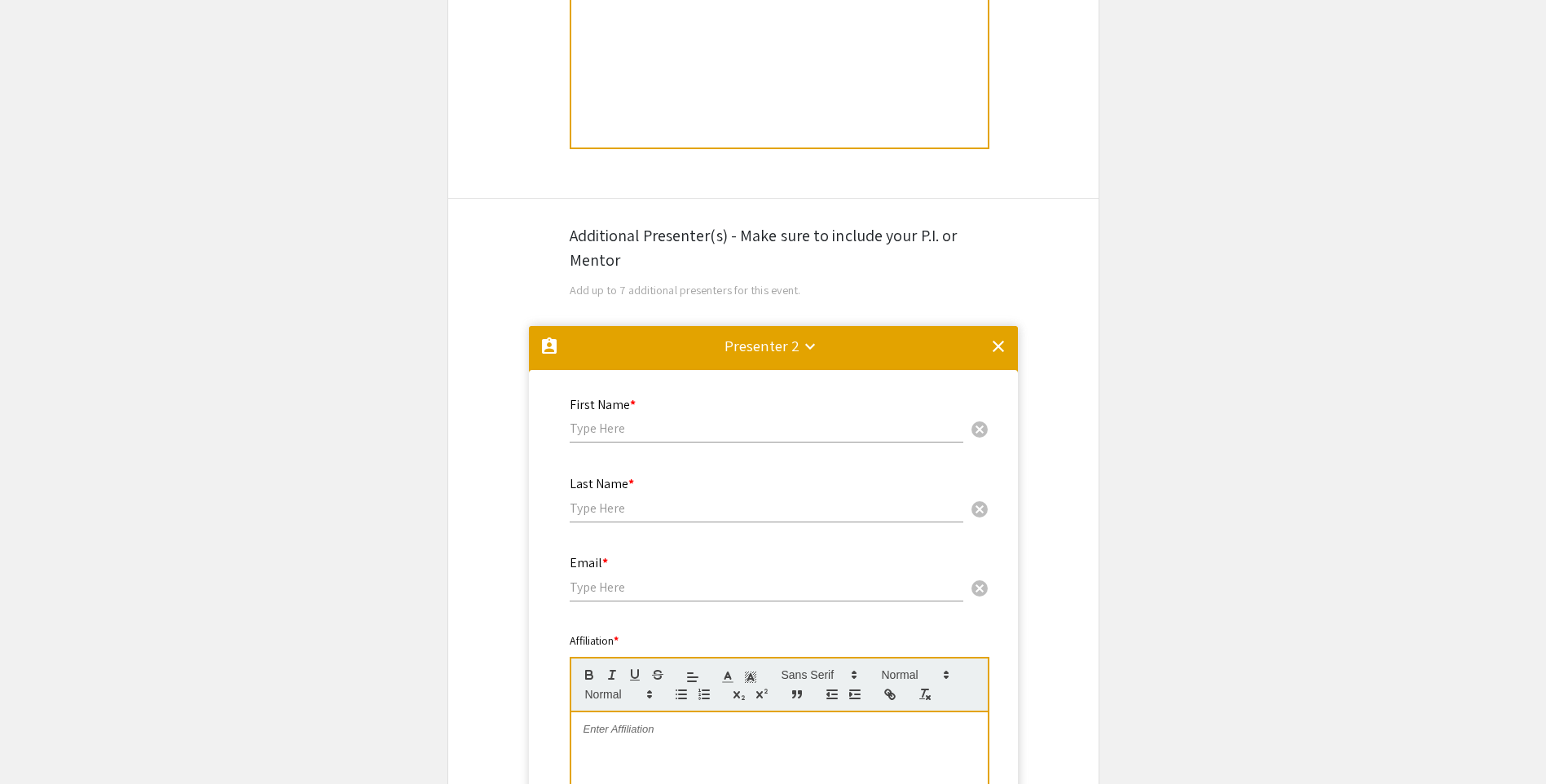
click at [607, 434] on input "text" at bounding box center [765, 428] width 394 height 17
type input "Zongchao"
type input "Han"
type input "zongchao@med.unc.edu"
type input "Md Jahirul"
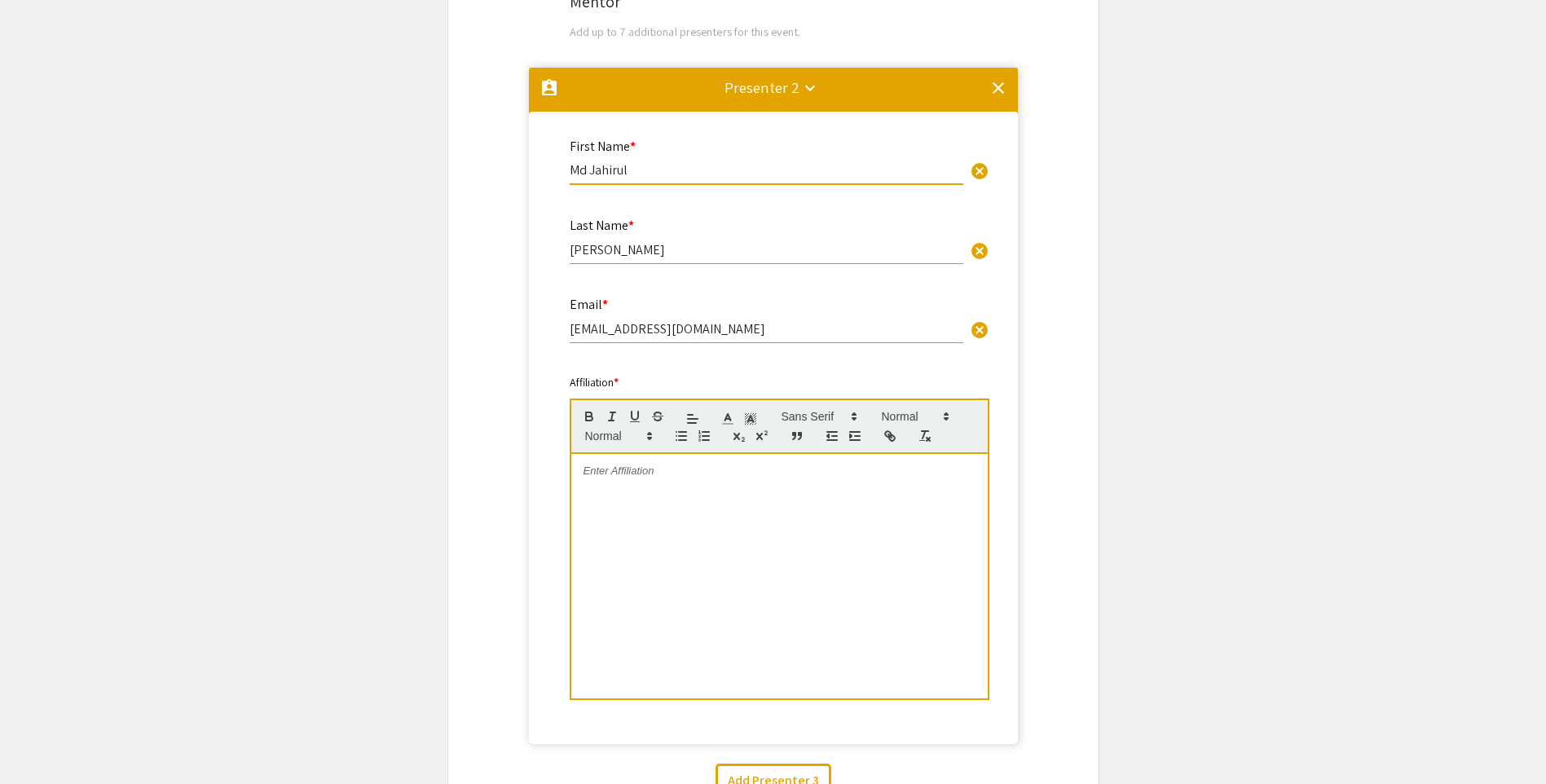
scroll to position [1157, 0]
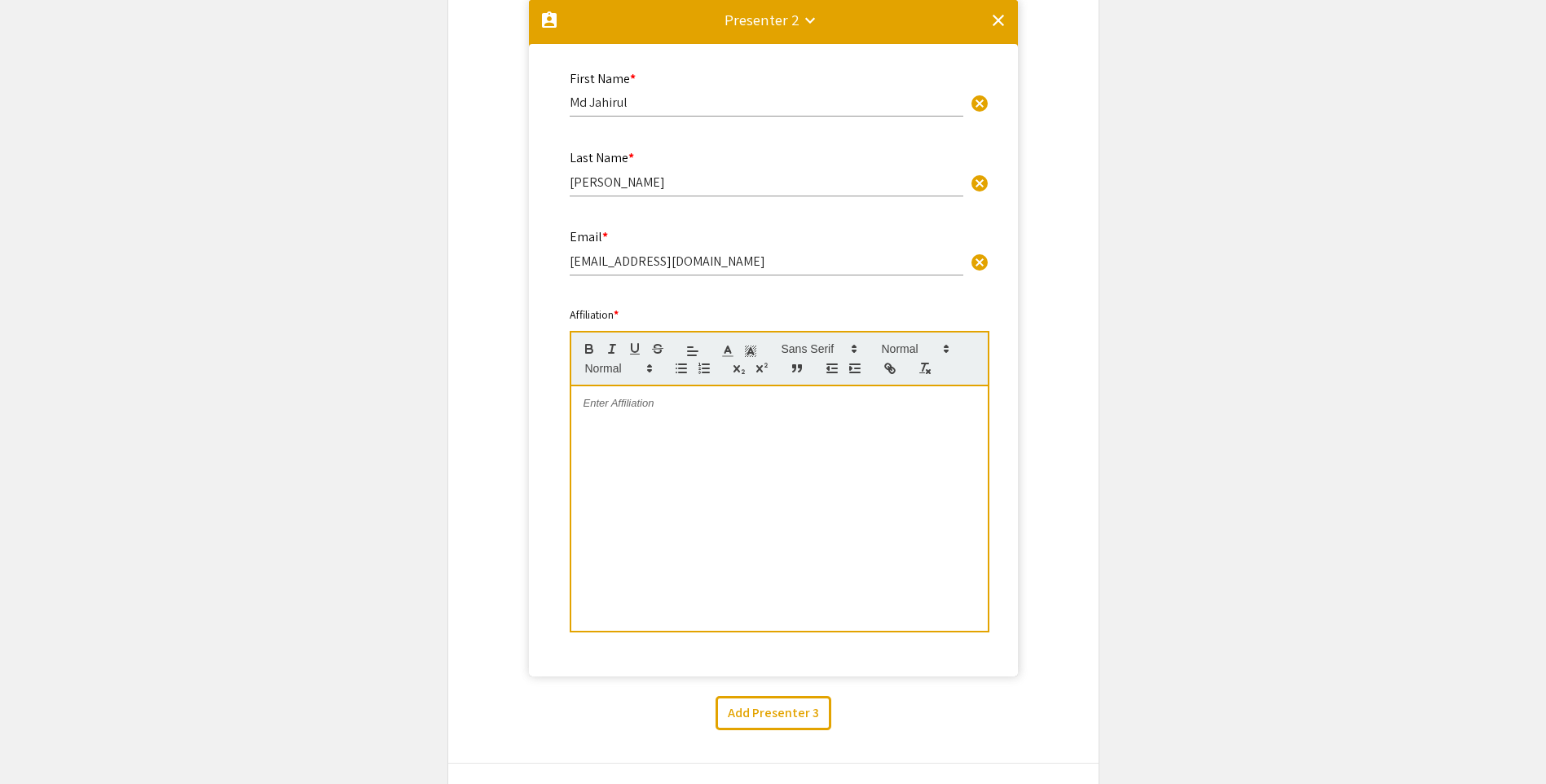
click at [612, 410] on p at bounding box center [779, 404] width 392 height 15
click at [852, 404] on span "Associate Professor, Department of Ophthalmology, The University of North Carol…" at bounding box center [772, 409] width 378 height 27
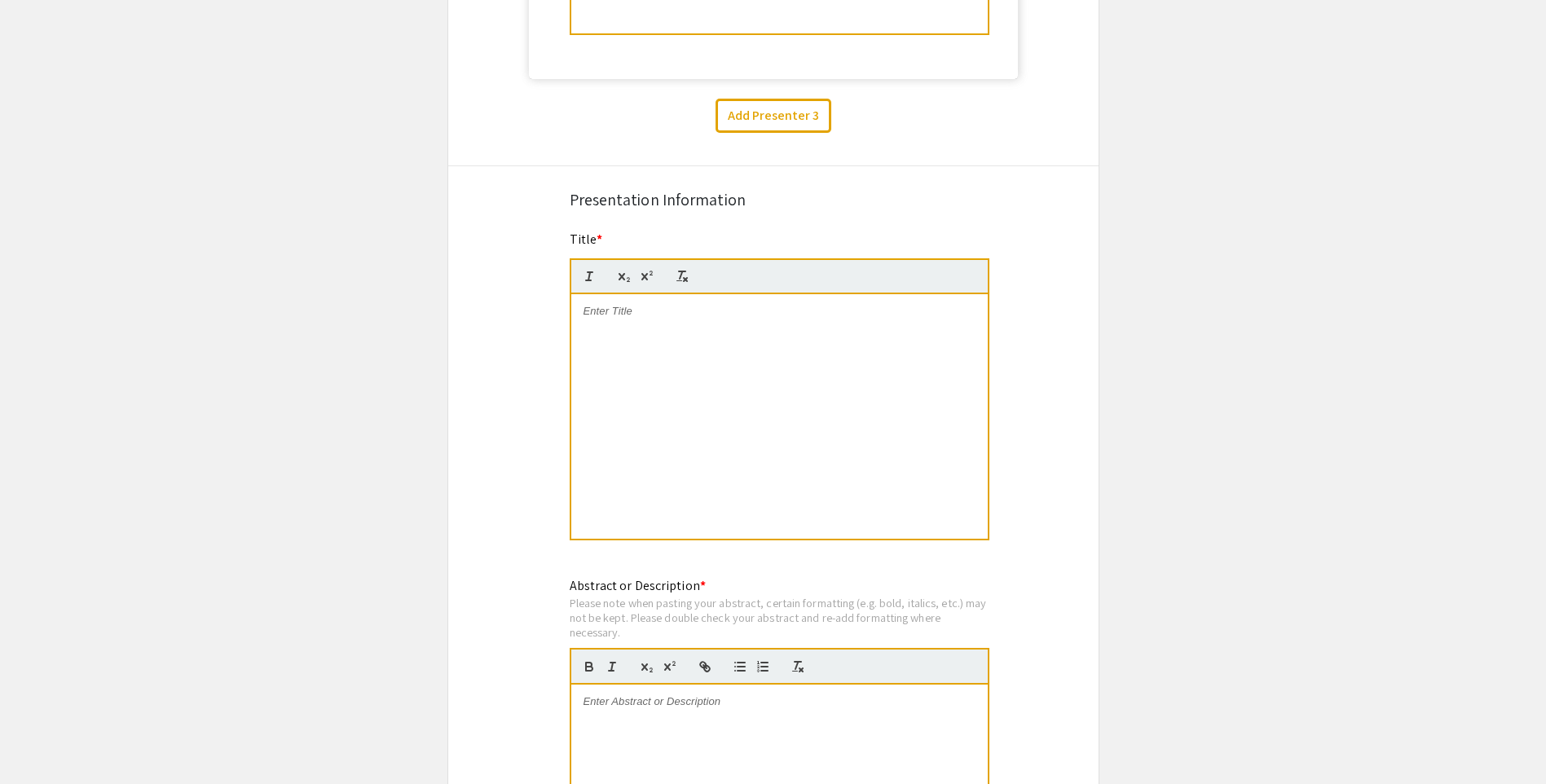
scroll to position [1727, 0]
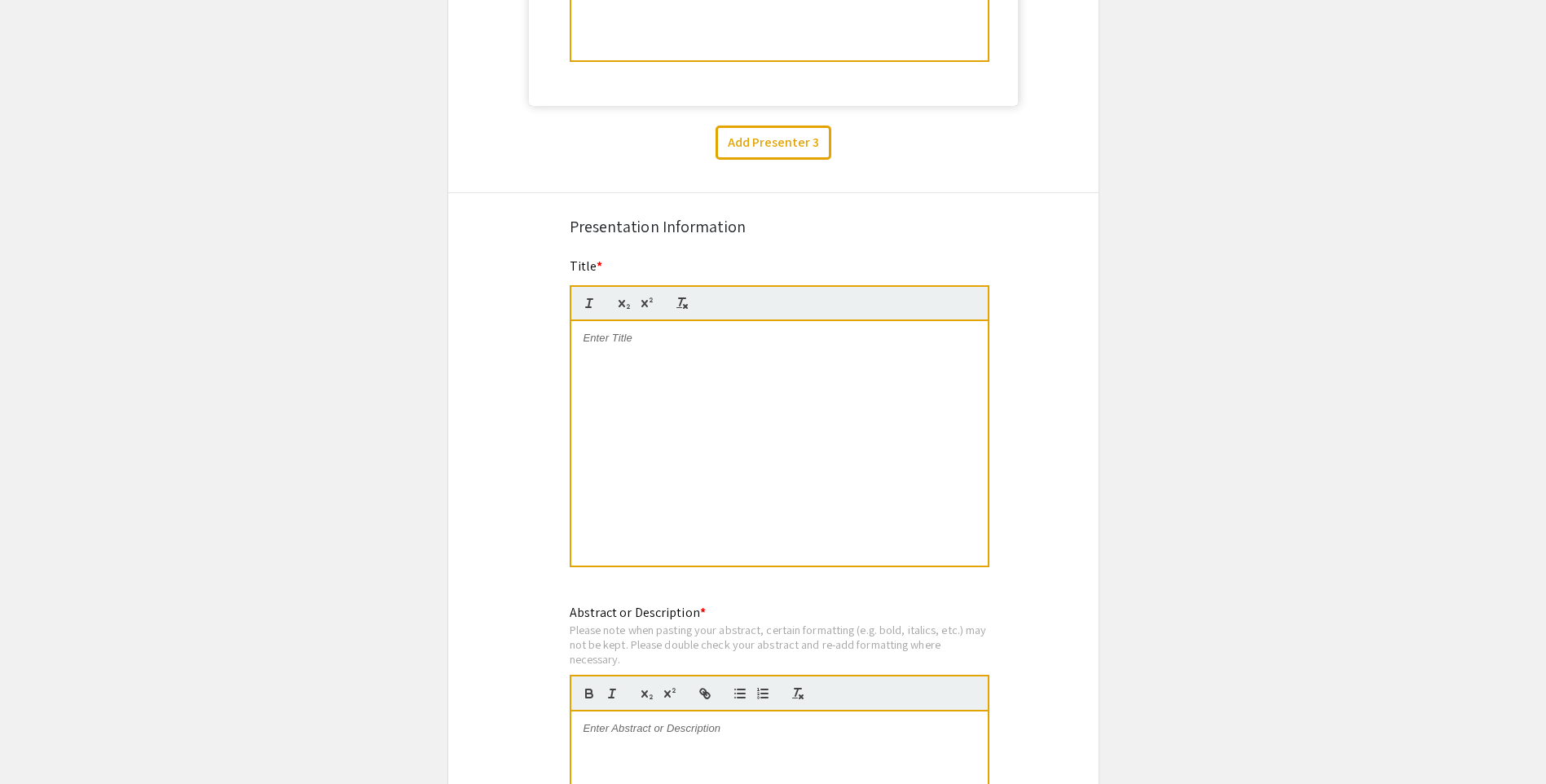
click at [607, 346] on p at bounding box center [779, 338] width 392 height 15
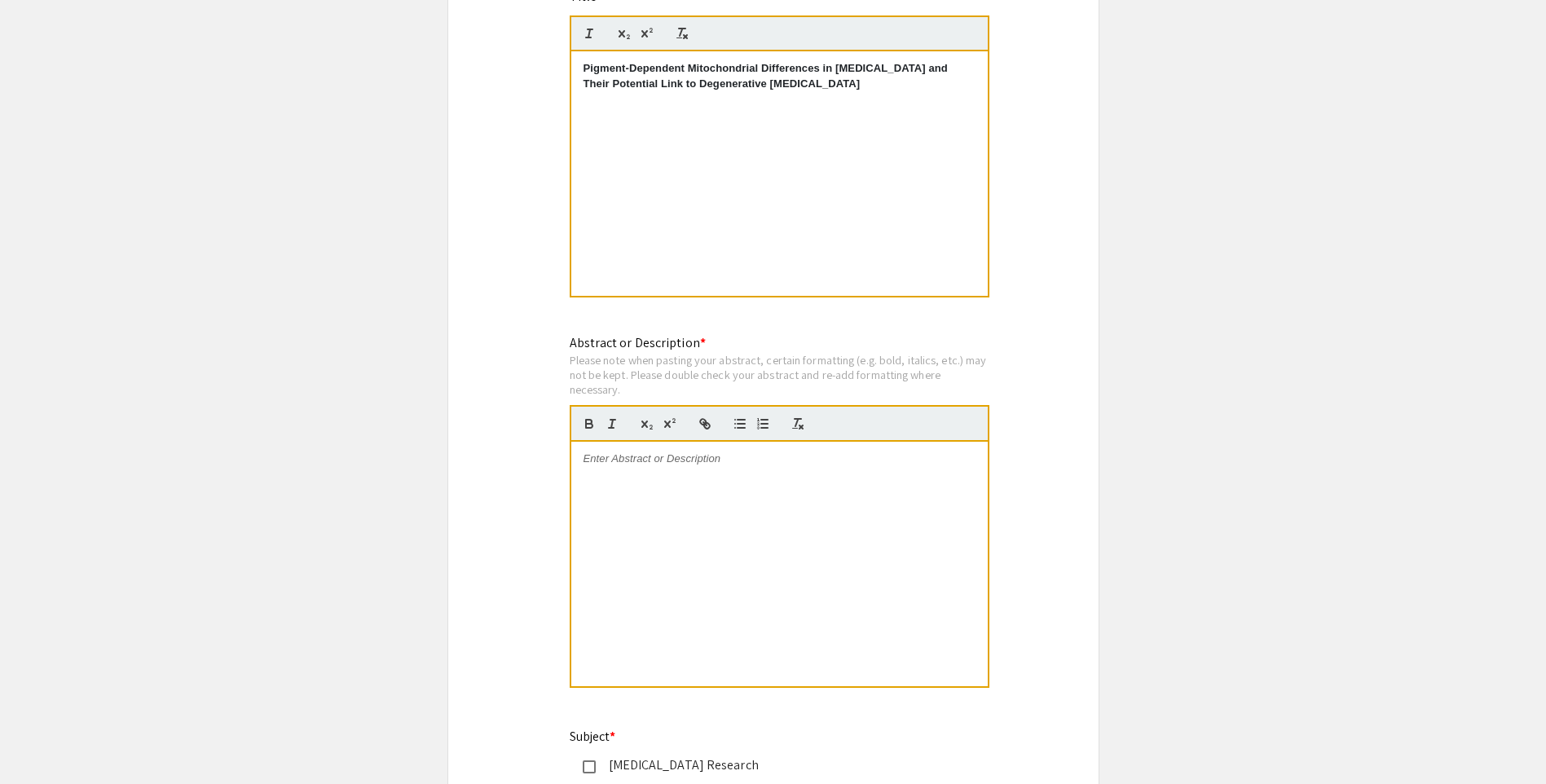
scroll to position [2052, 0]
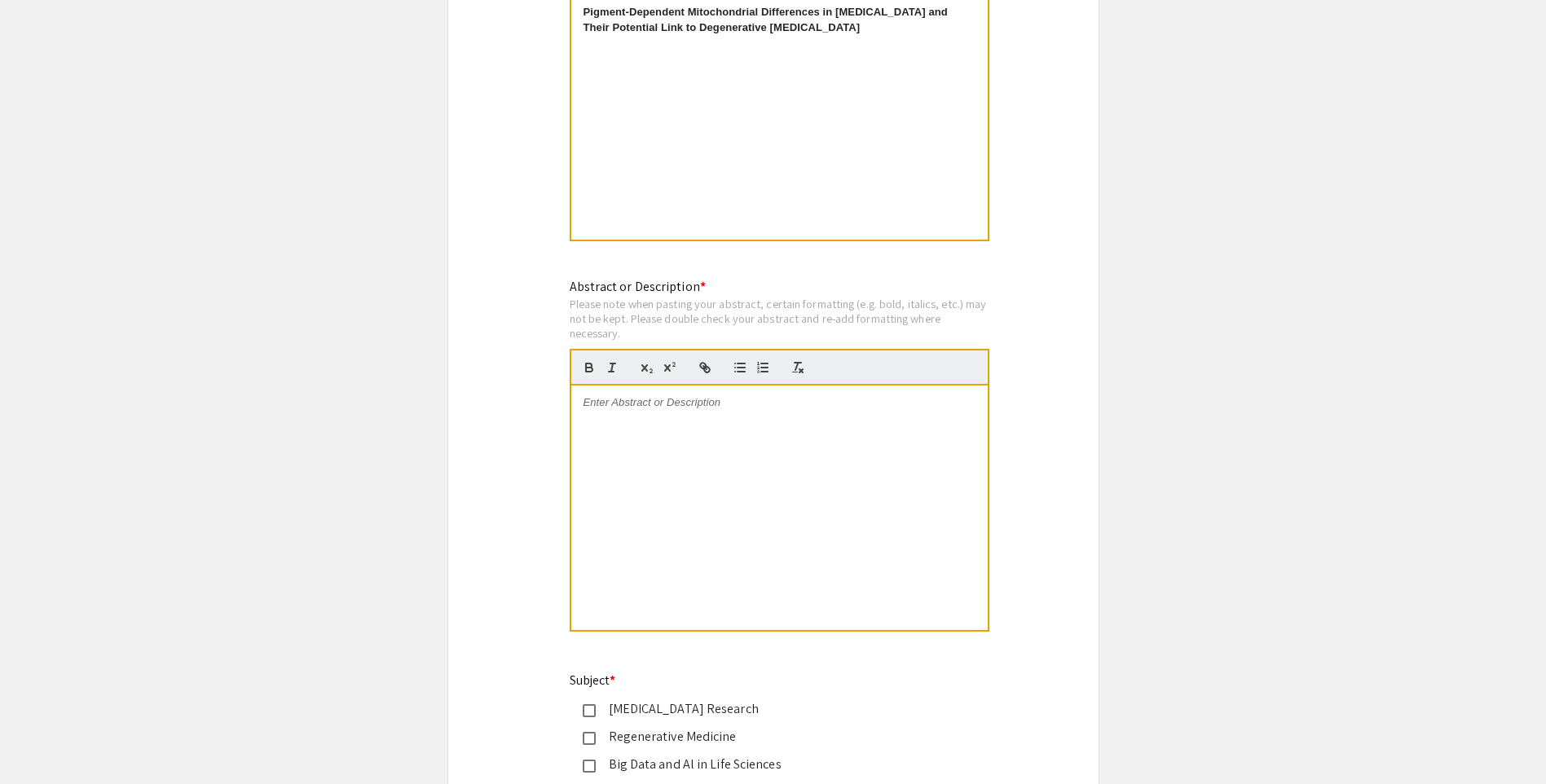
click at [612, 409] on p at bounding box center [779, 403] width 392 height 15
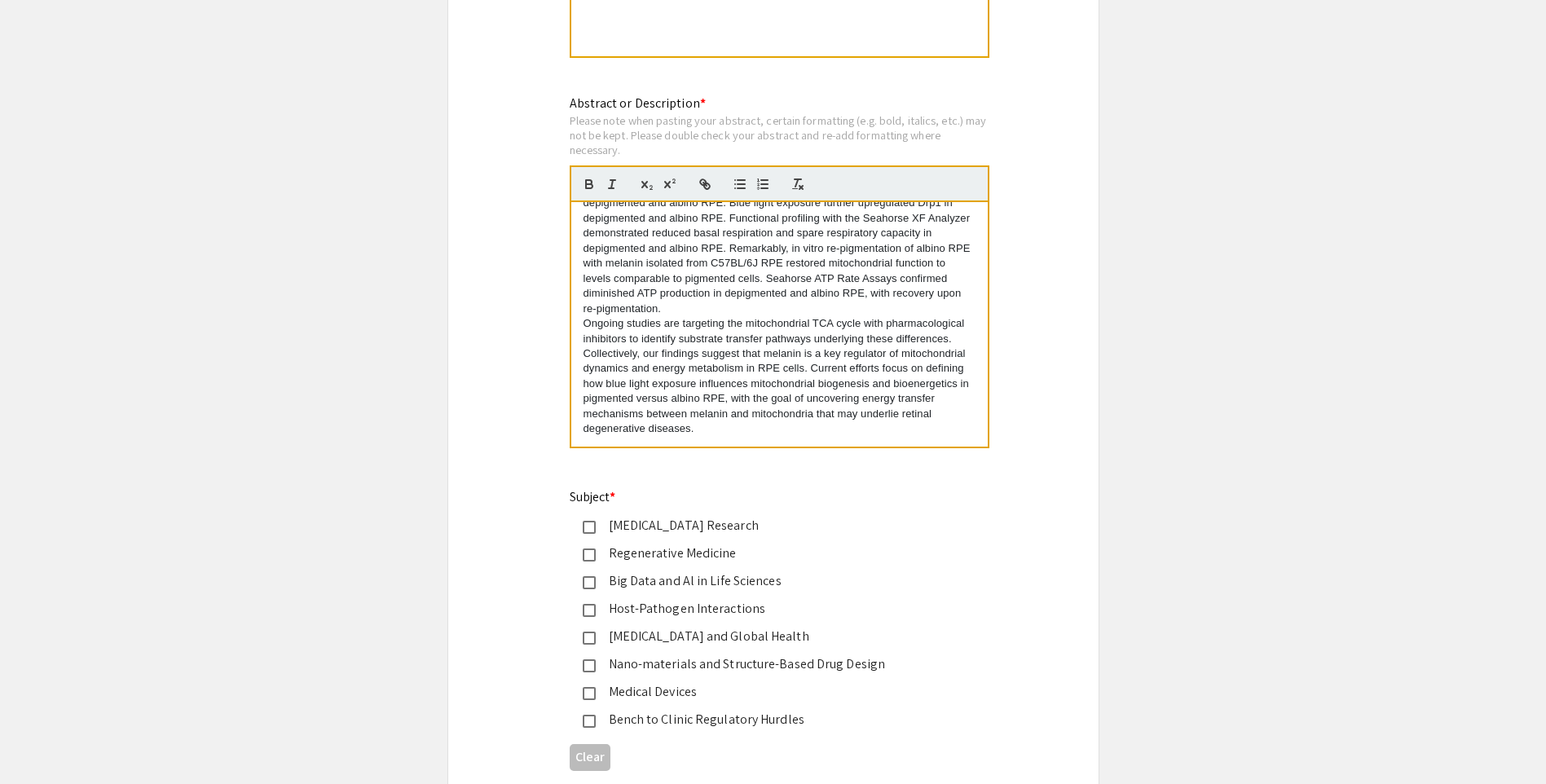
scroll to position [2460, 0]
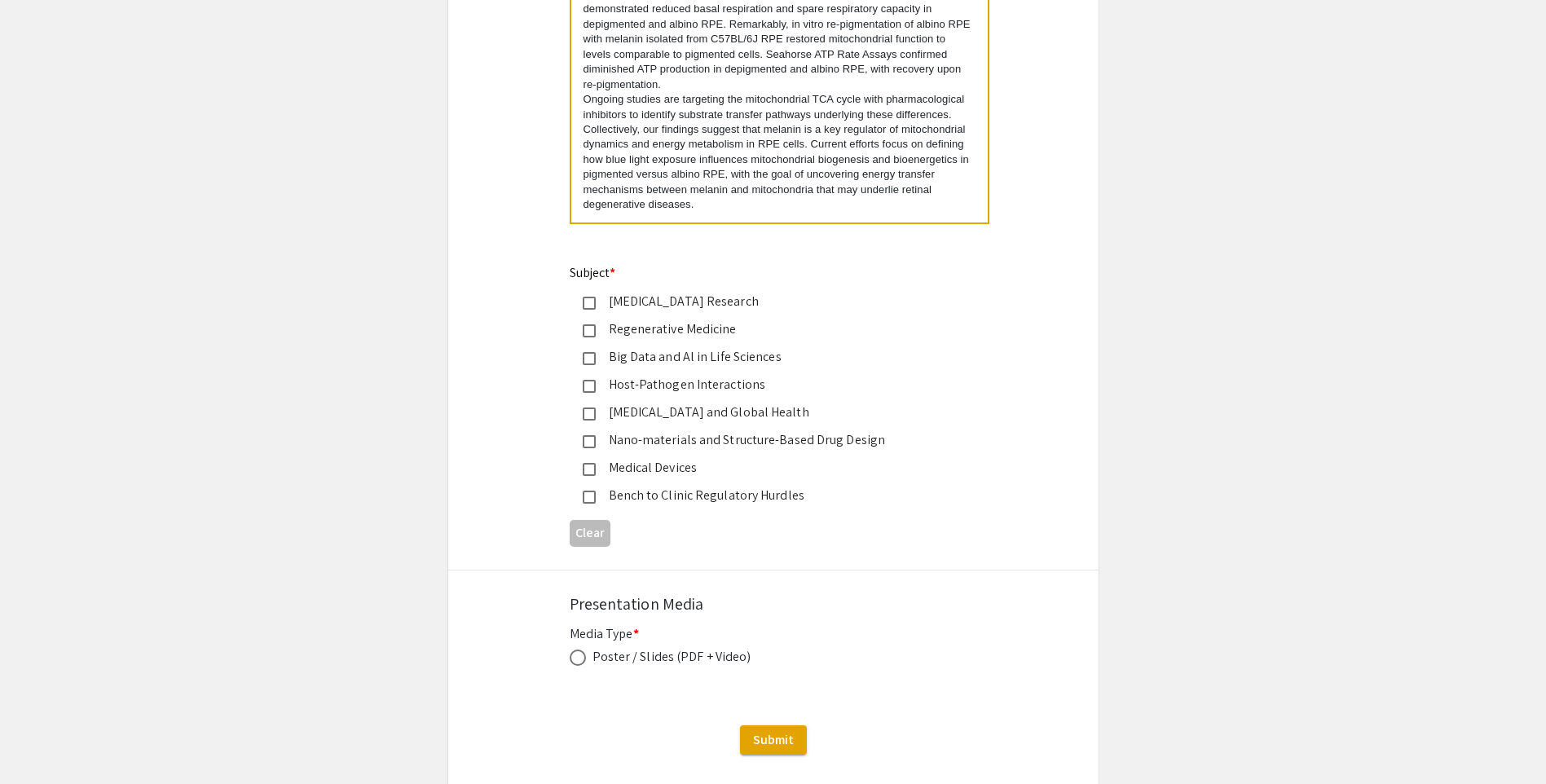
click at [695, 325] on div "Regenerative Medicine" at bounding box center [766, 329] width 342 height 20
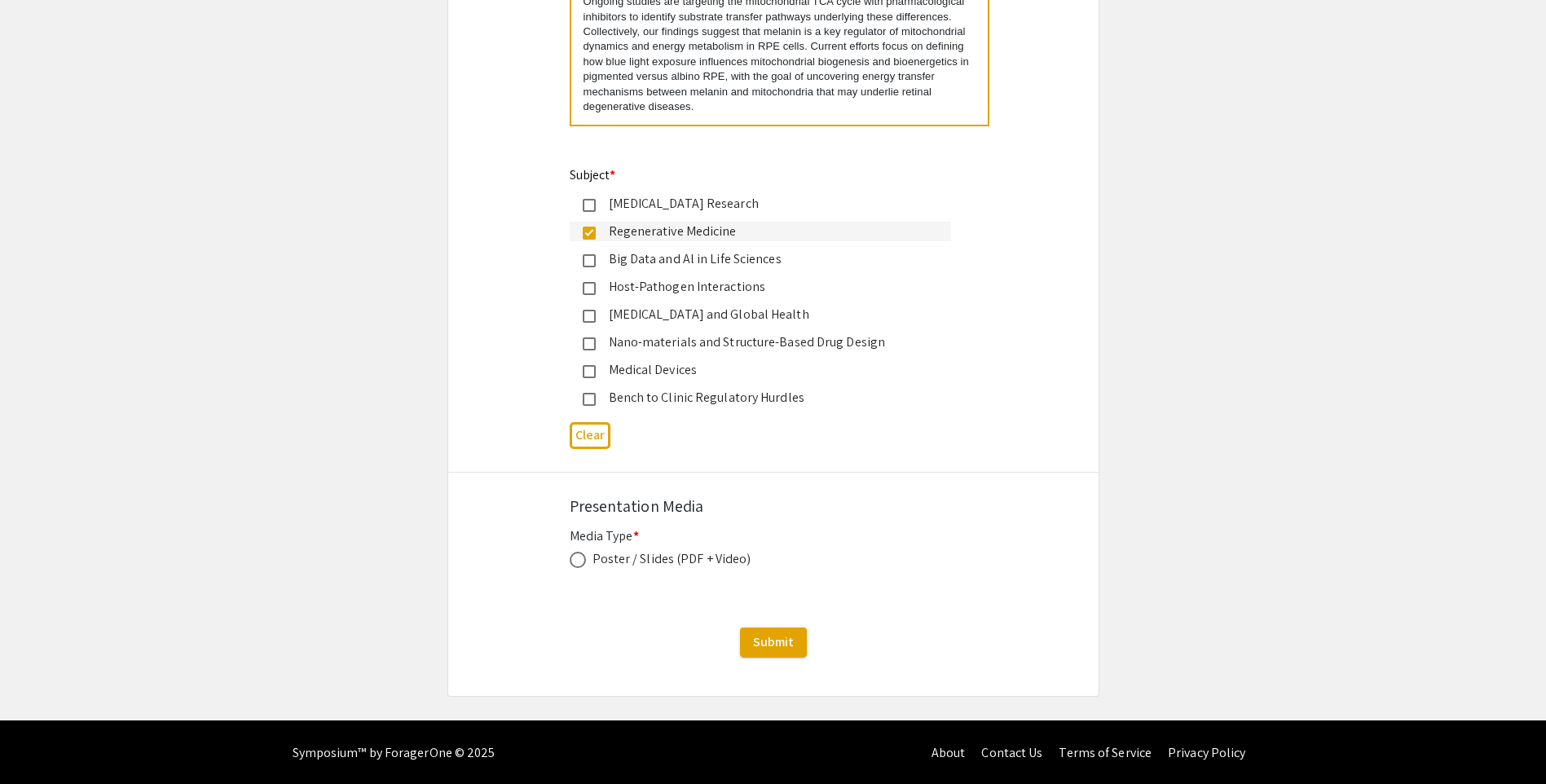
scroll to position [2560, 0]
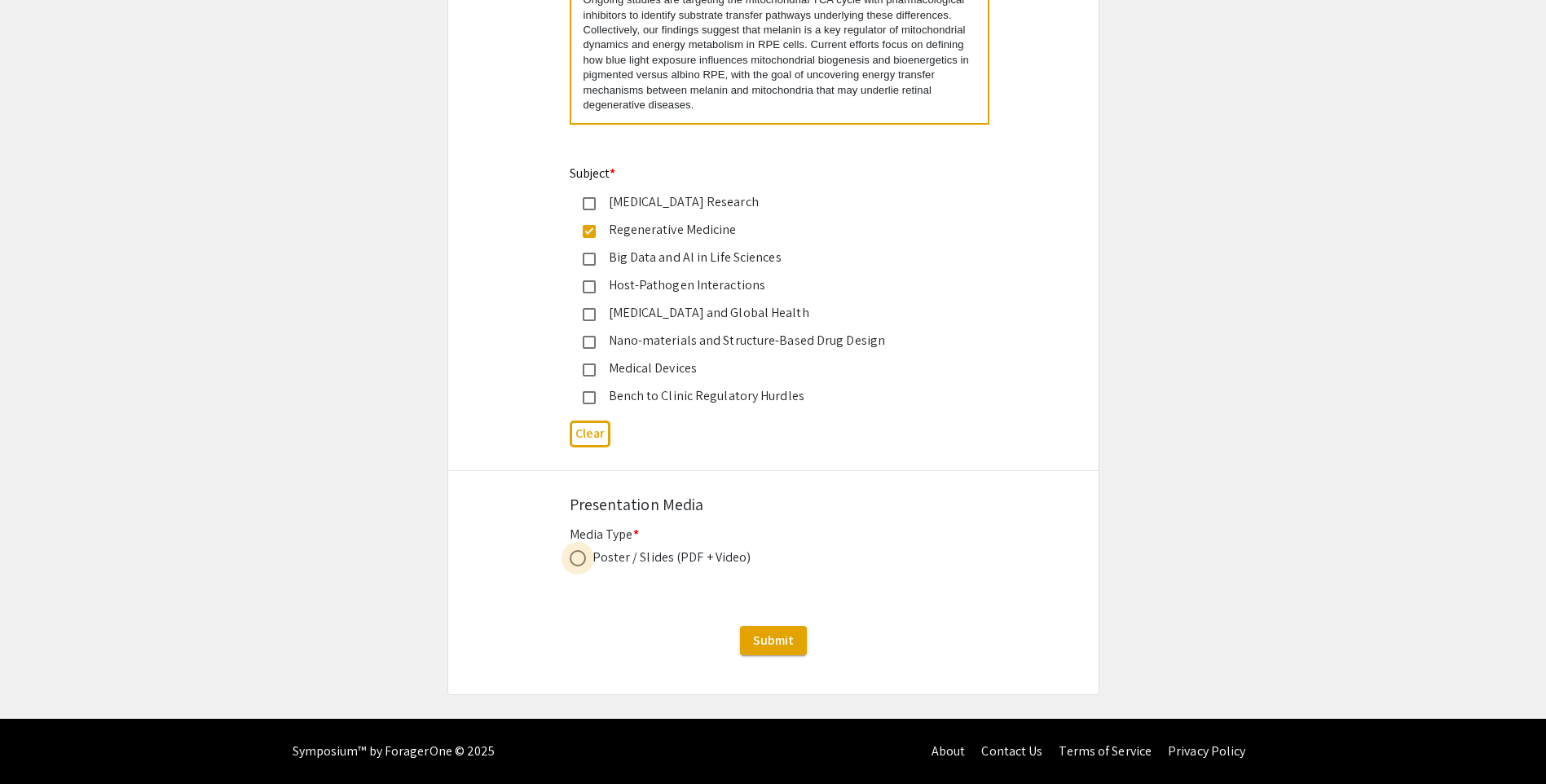
click at [580, 559] on span at bounding box center [577, 558] width 16 height 16
click at [580, 559] on input "radio" at bounding box center [577, 558] width 16 height 16
radio input "true"
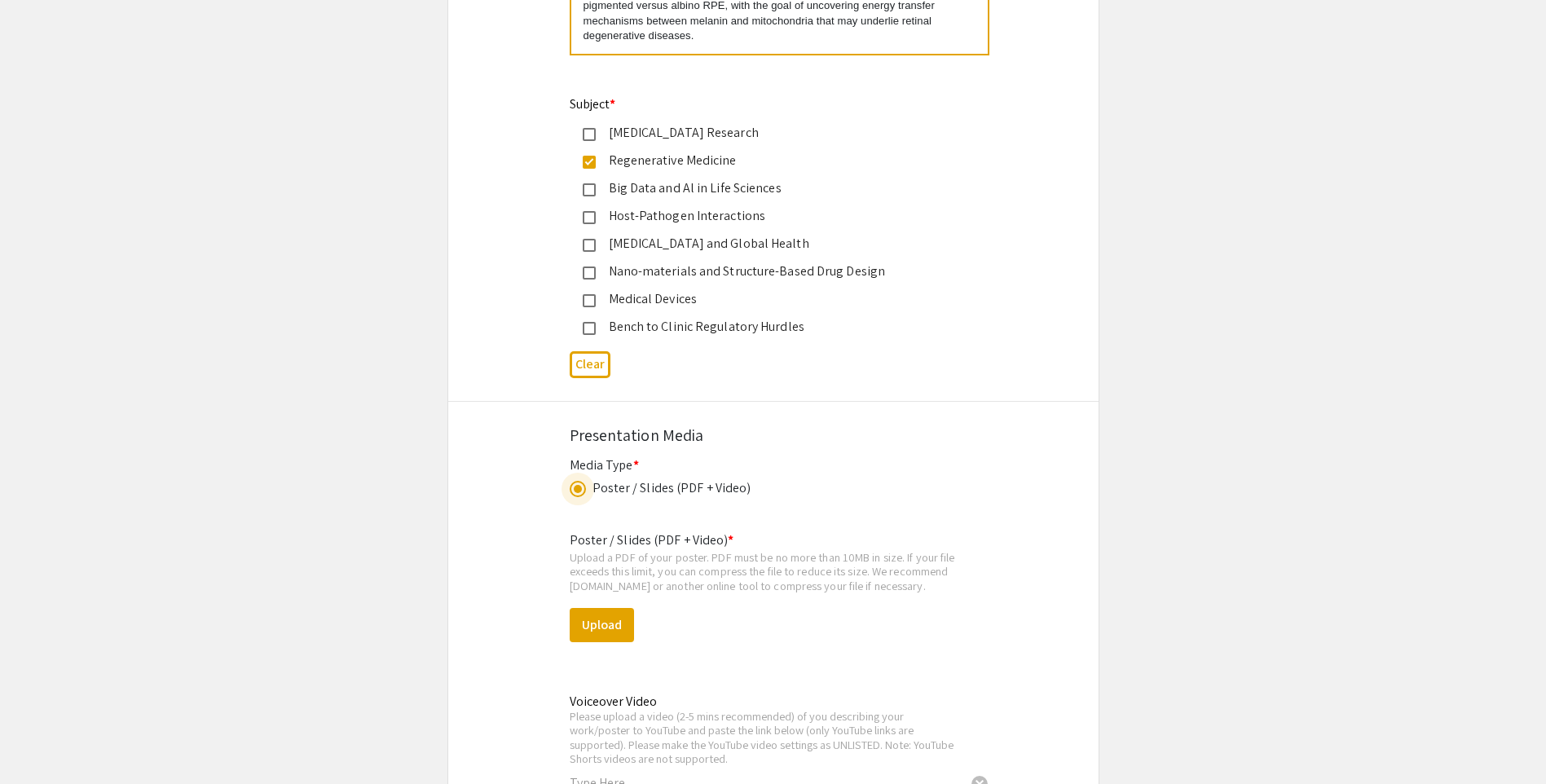
scroll to position [2722, 0]
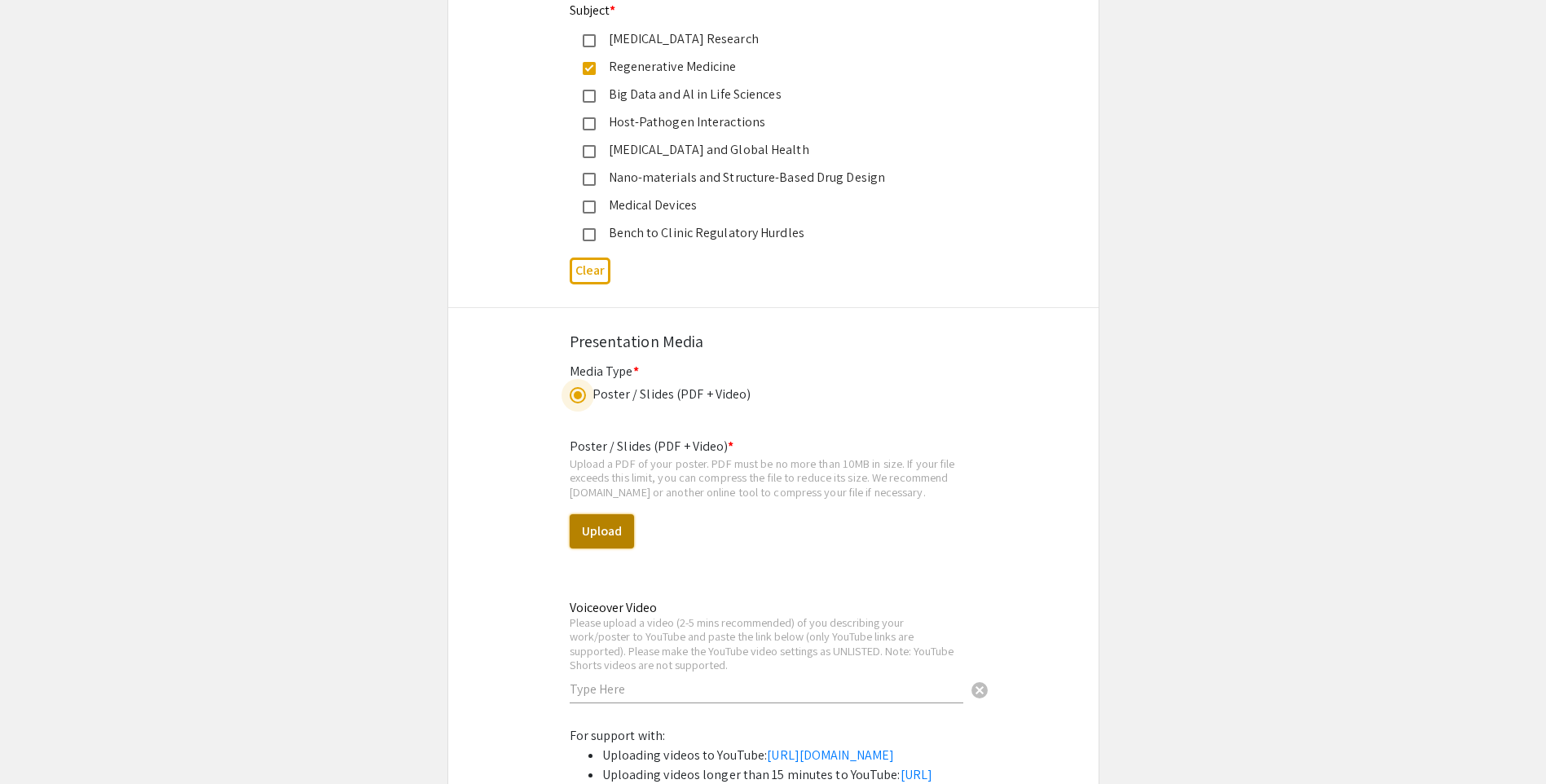
click at [597, 533] on button "Upload" at bounding box center [601, 530] width 65 height 34
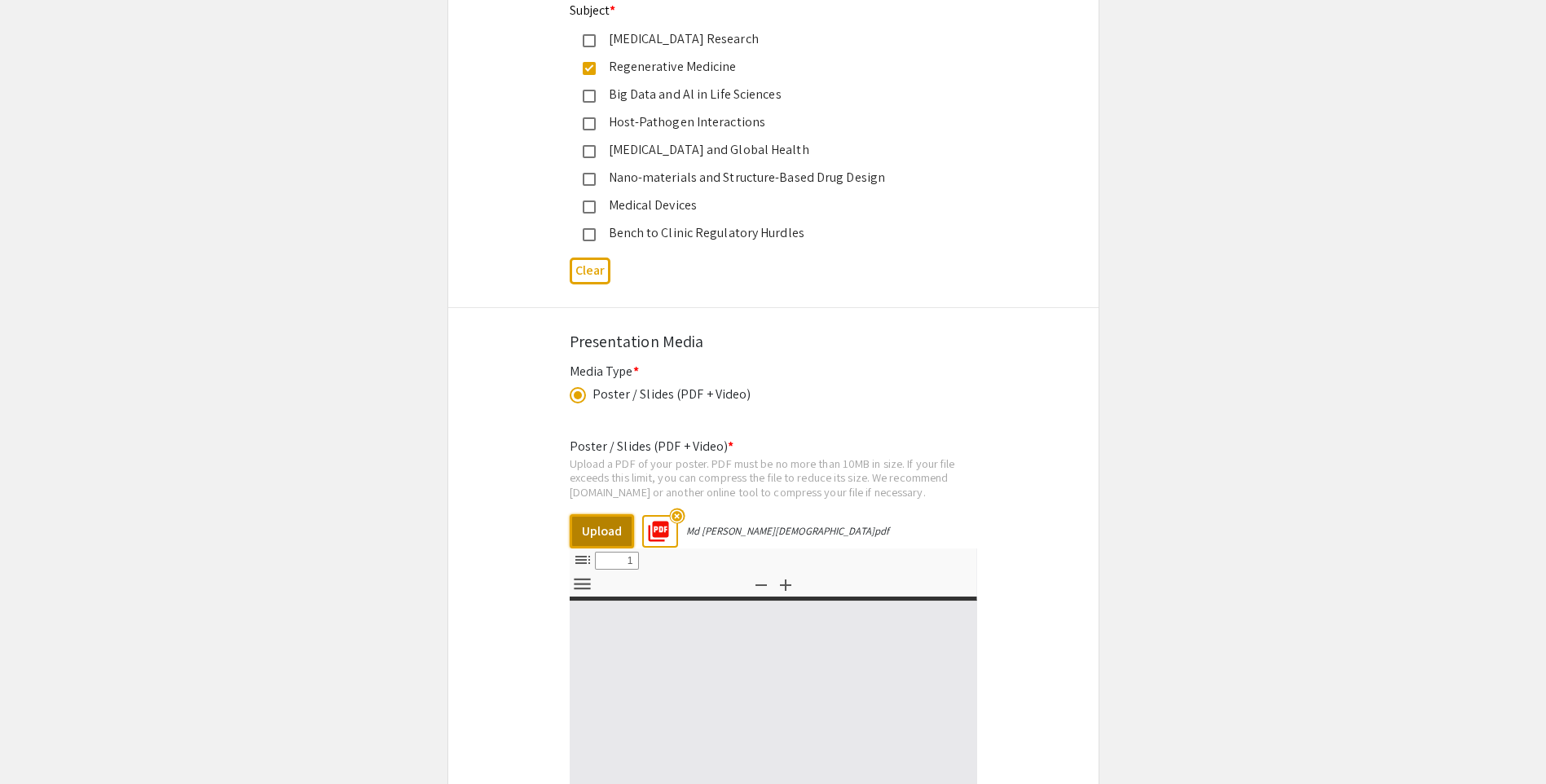
select select "custom"
type input "0"
select select "custom"
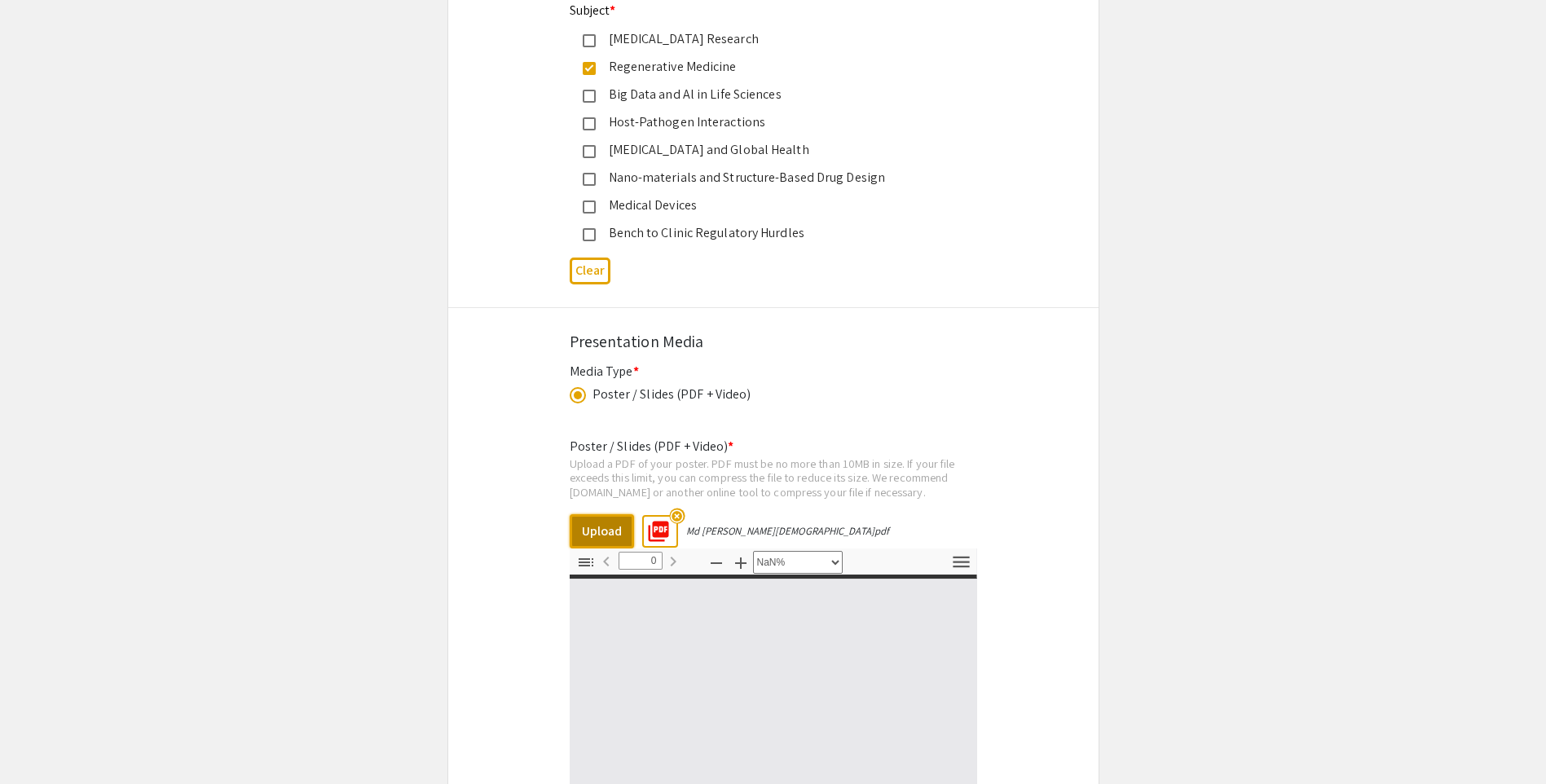
type input "1"
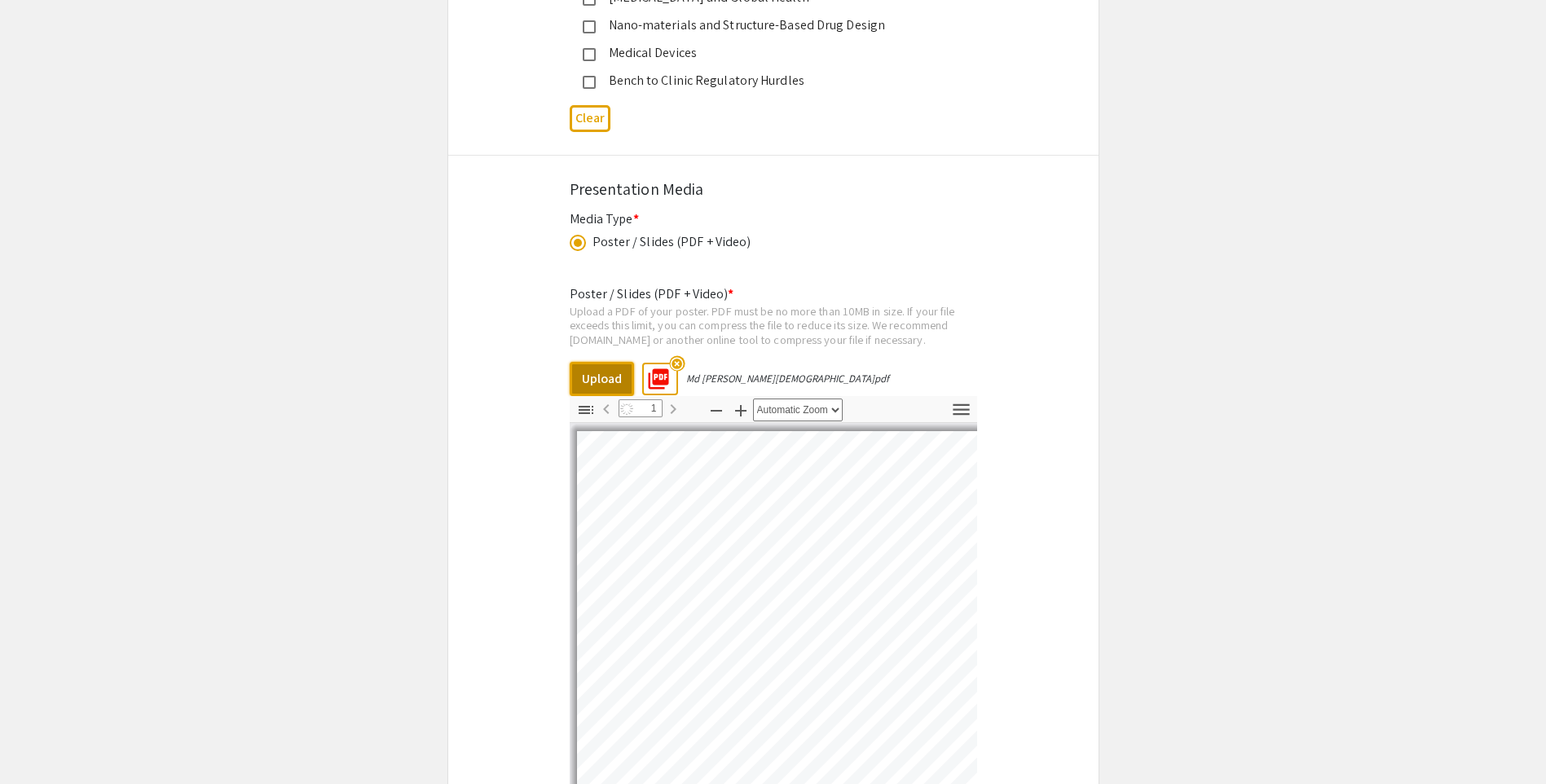
select select "auto"
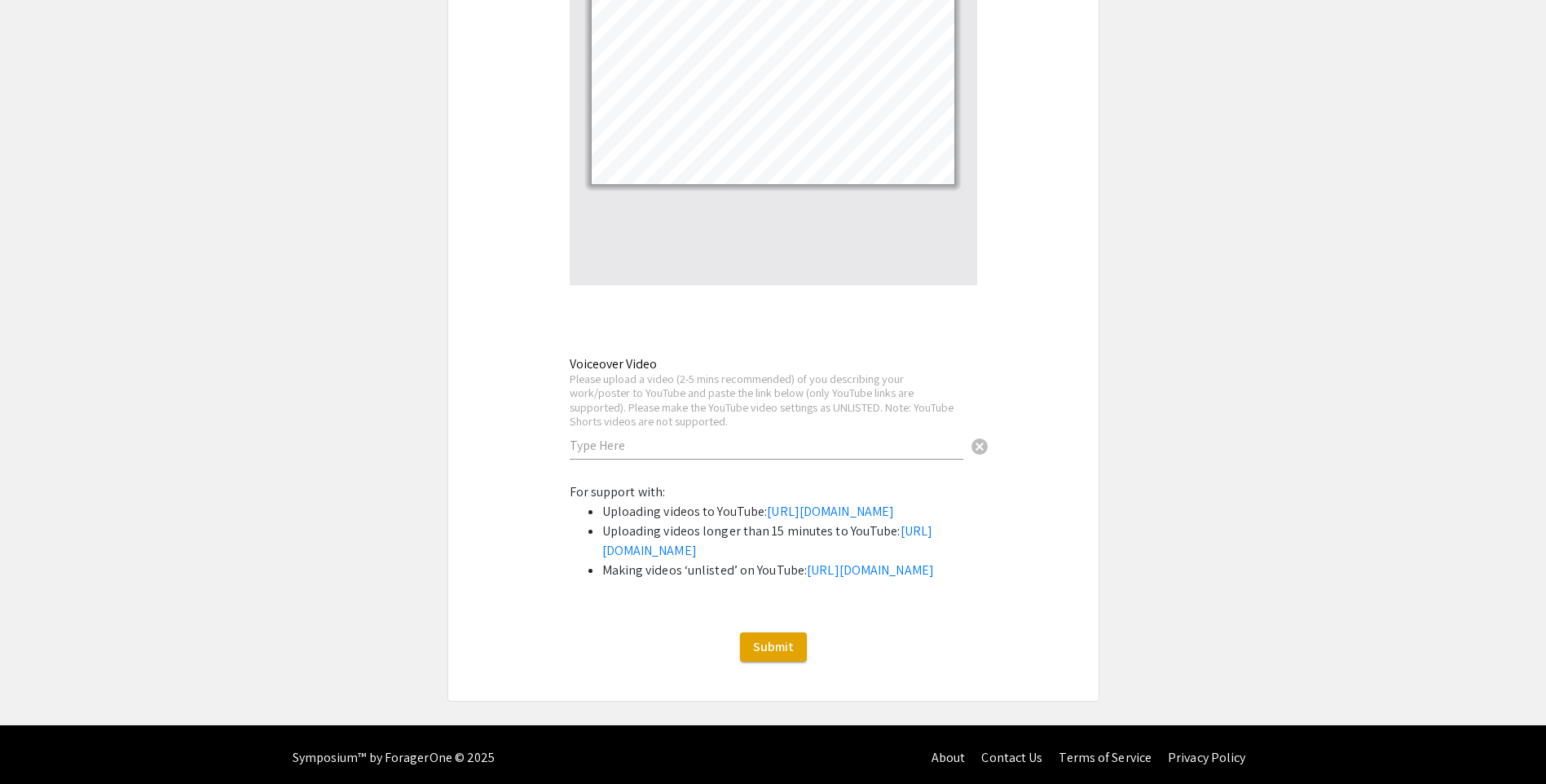
scroll to position [3497, 0]
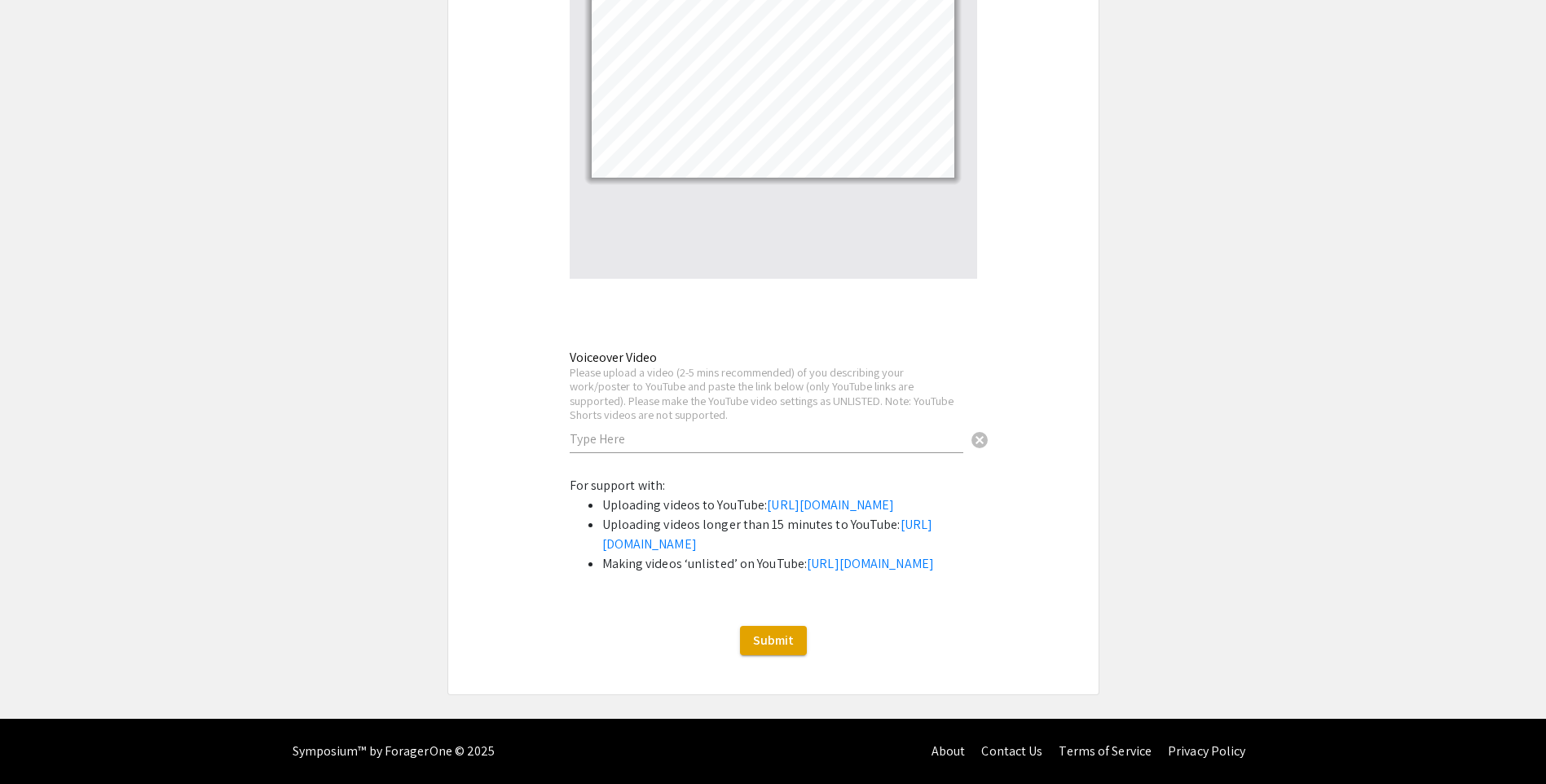
click at [806, 495] on li "Uploading videos to YouTube: https://support.google.com/youtube/answer/57407?co…" at bounding box center [789, 504] width 375 height 20
click at [766, 496] on link "https://support.google.com/youtube/answer/57407?co=GENIE.Platform%3DDesktop&hl=…" at bounding box center [829, 504] width 127 height 17
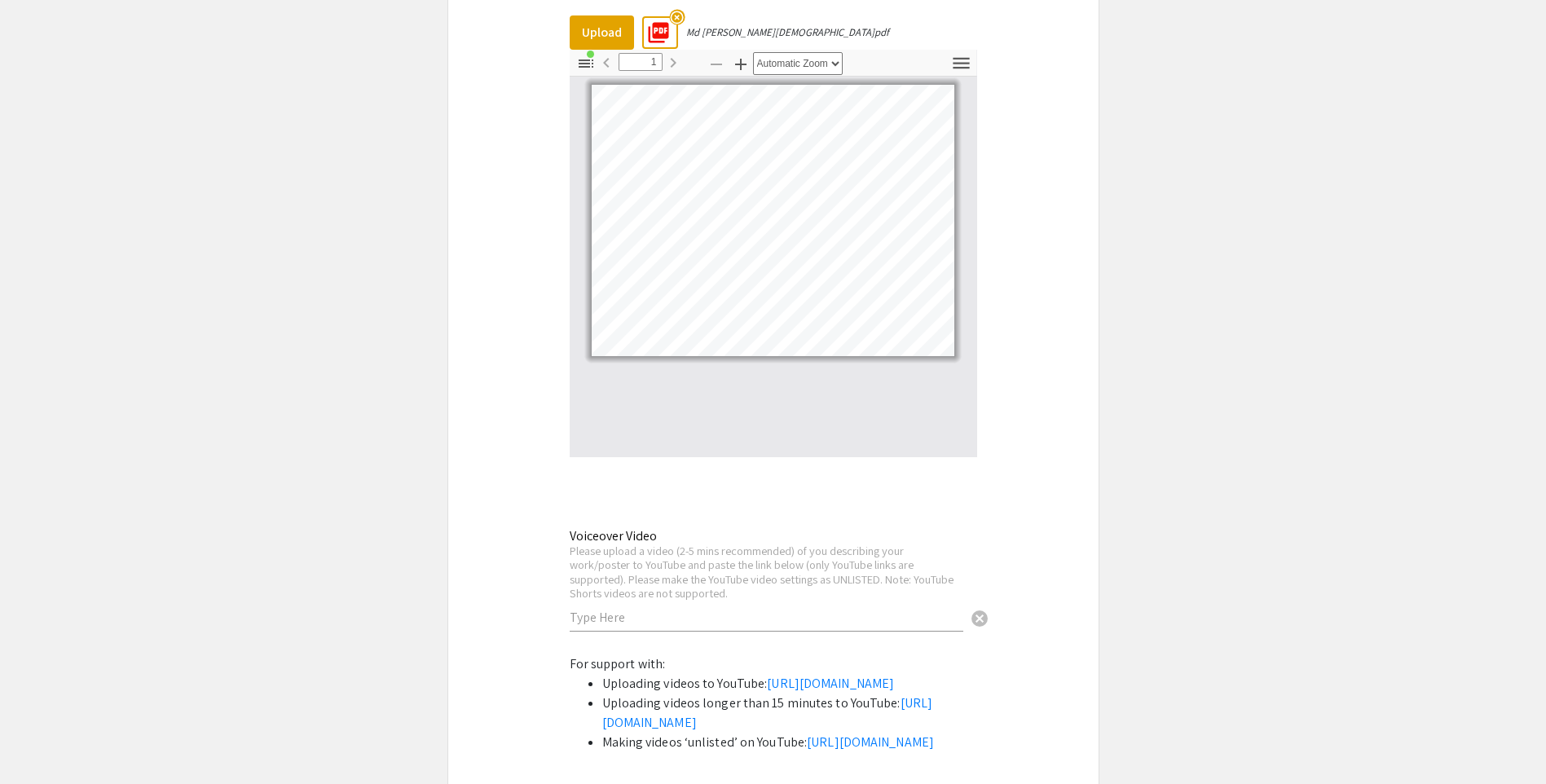
scroll to position [3171, 0]
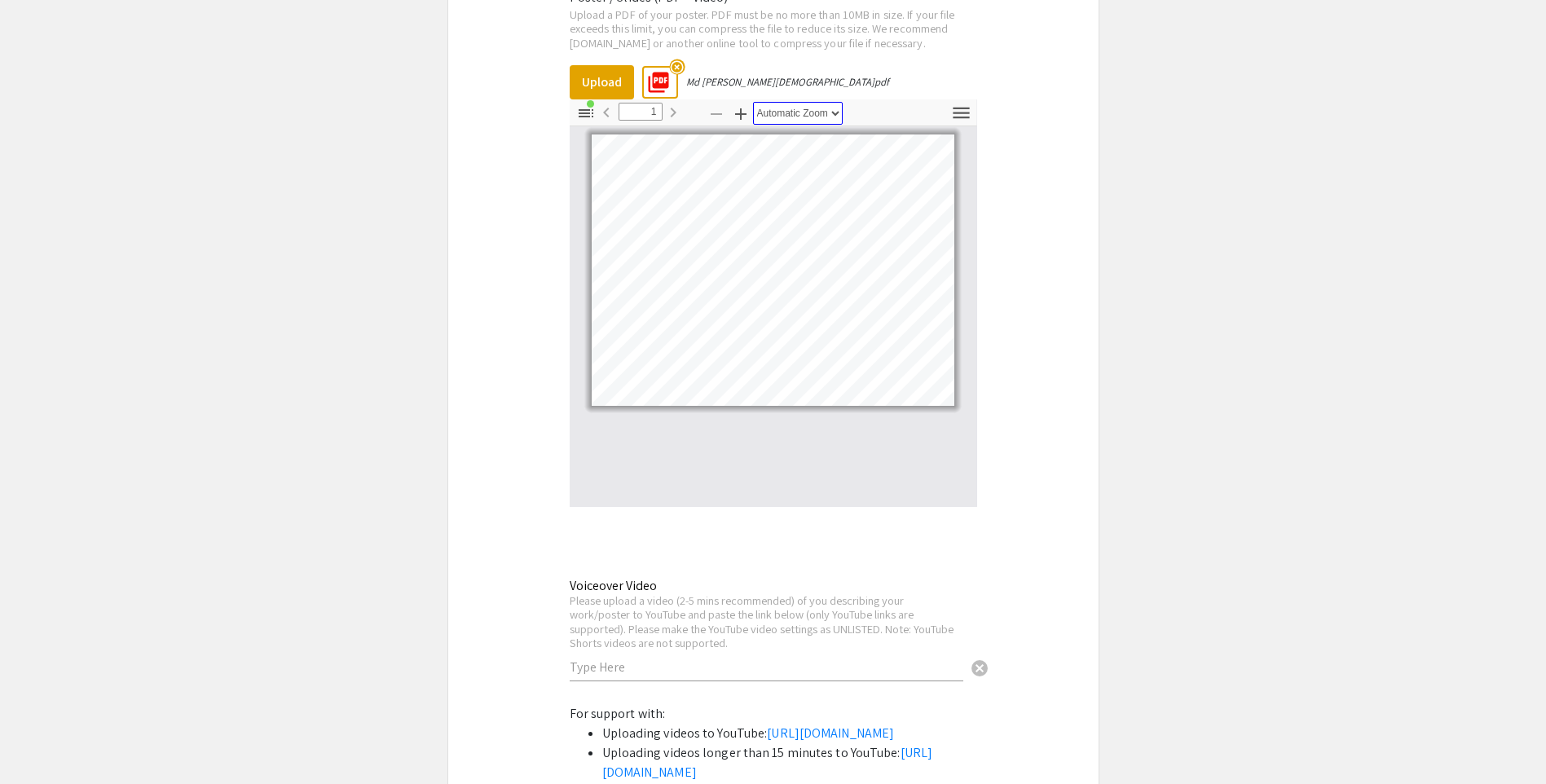
click at [829, 110] on select "Automatic Zoom Actual Size Page Fit Page Width 50% 100% 125% 150% 200% 300% 400…" at bounding box center [797, 113] width 89 height 23
click at [864, 502] on div at bounding box center [773, 315] width 408 height 380
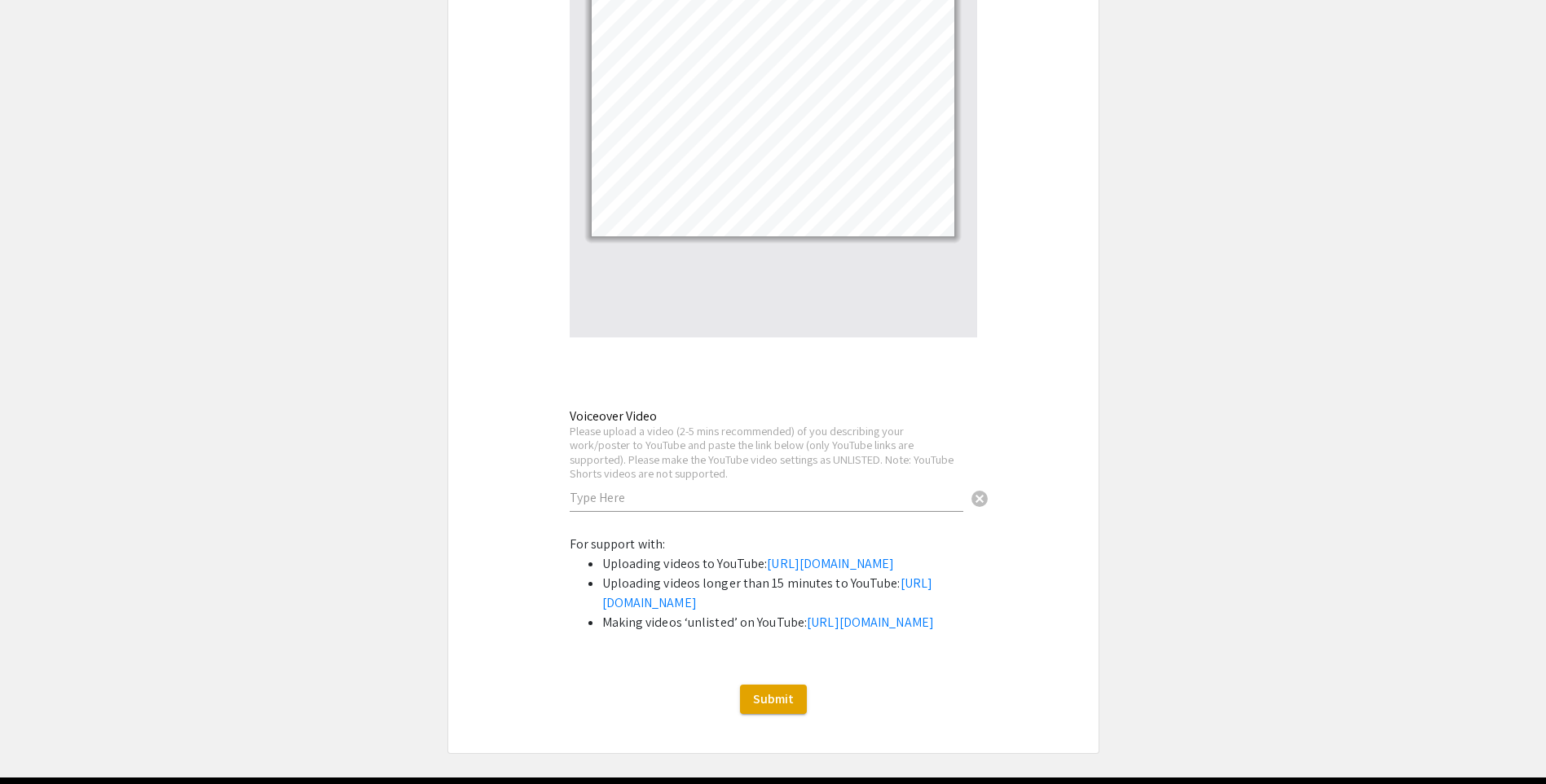
scroll to position [3497, 0]
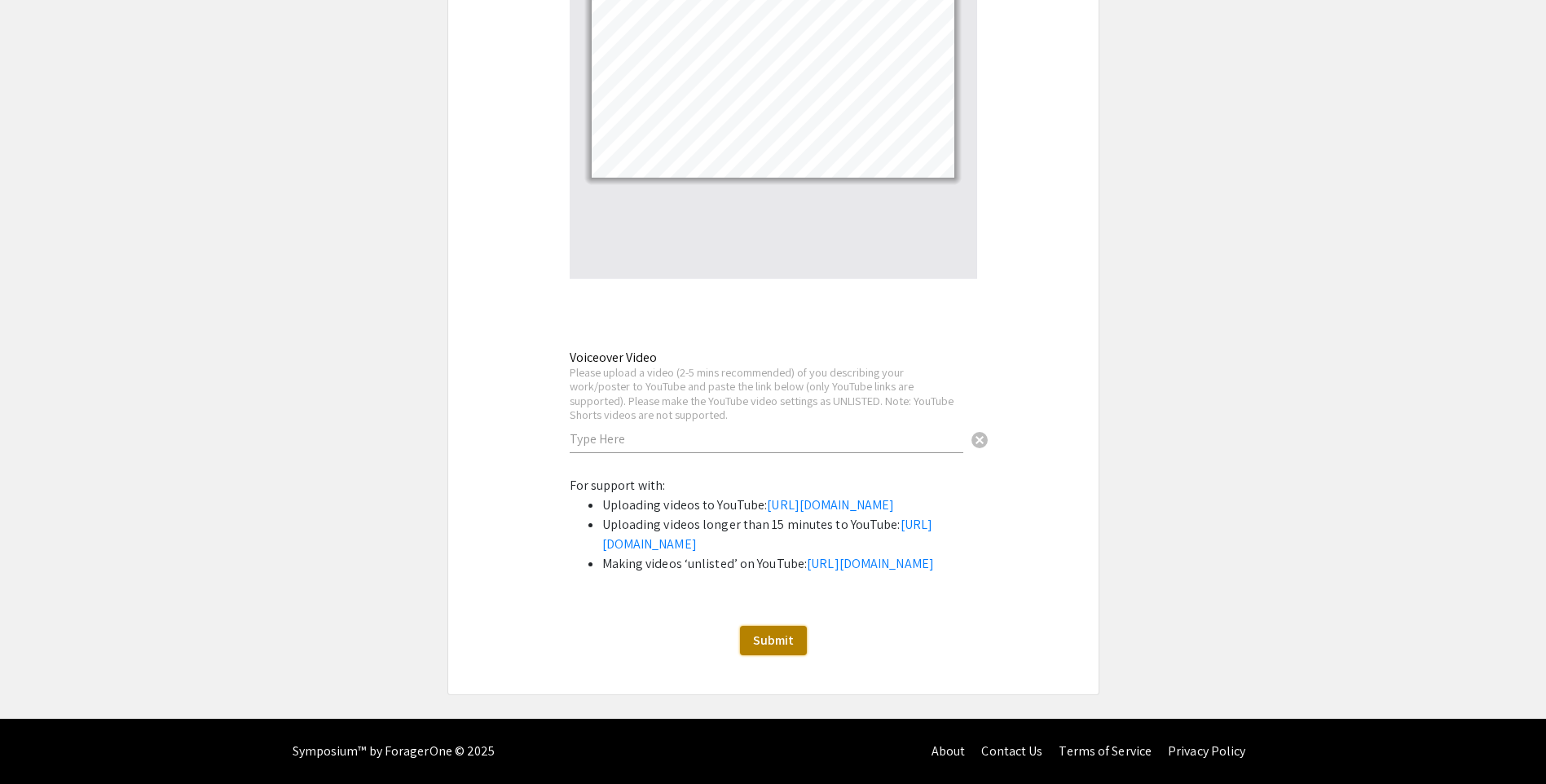
click at [779, 639] on span "Submit" at bounding box center [773, 639] width 40 height 17
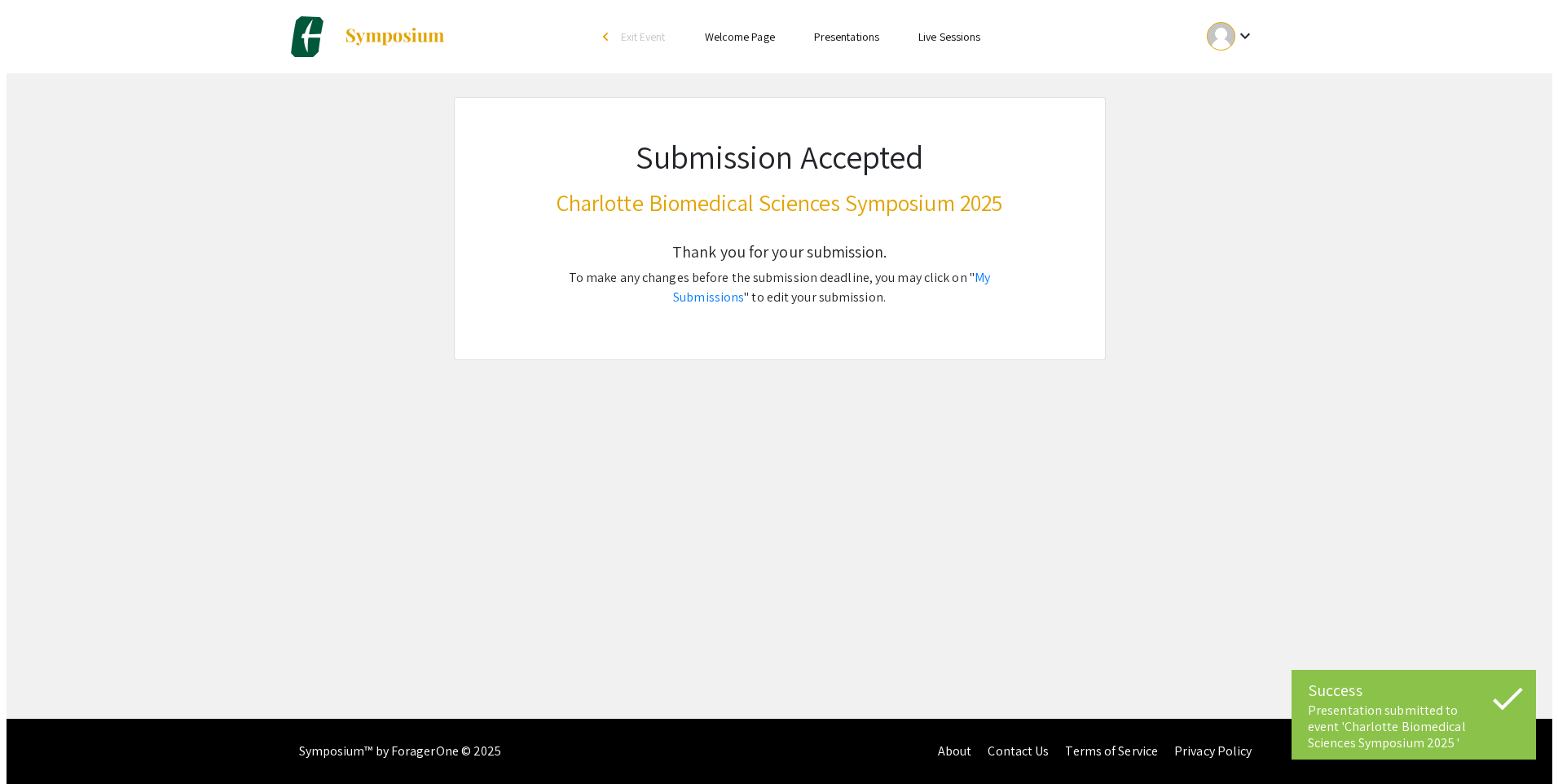
scroll to position [0, 0]
